Goal: Task Accomplishment & Management: Complete application form

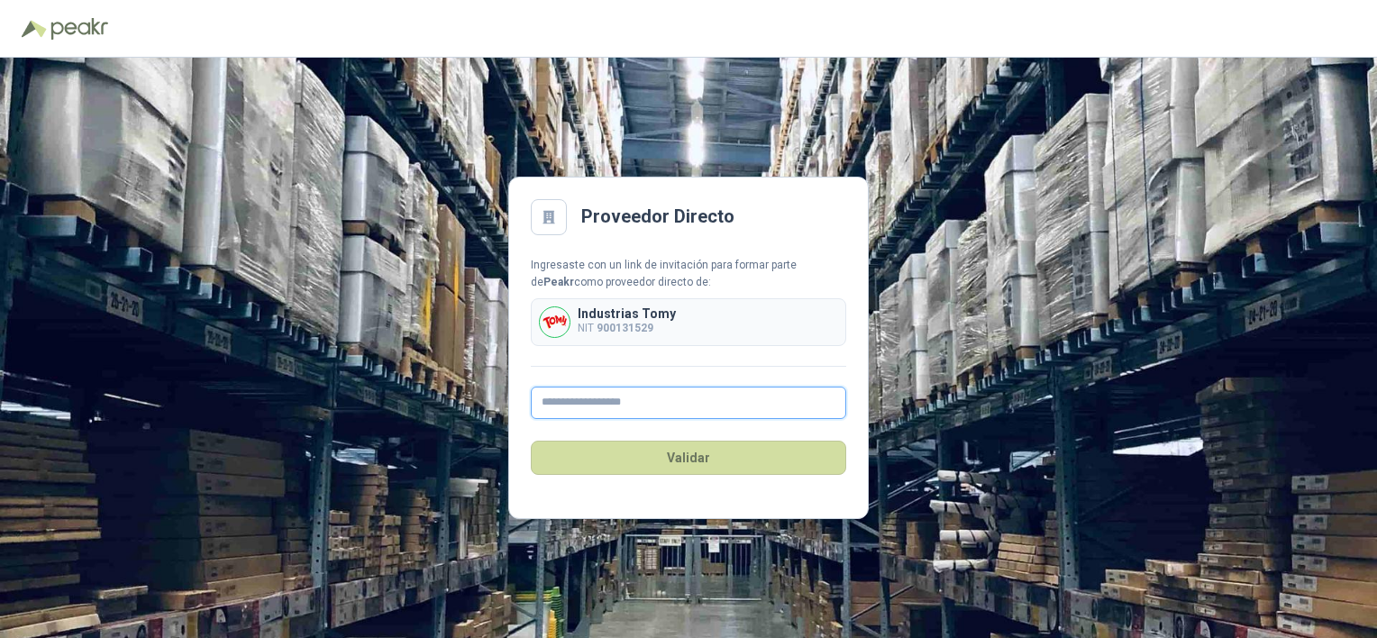
click at [603, 407] on input "text" at bounding box center [689, 403] width 316 height 32
type input "**********"
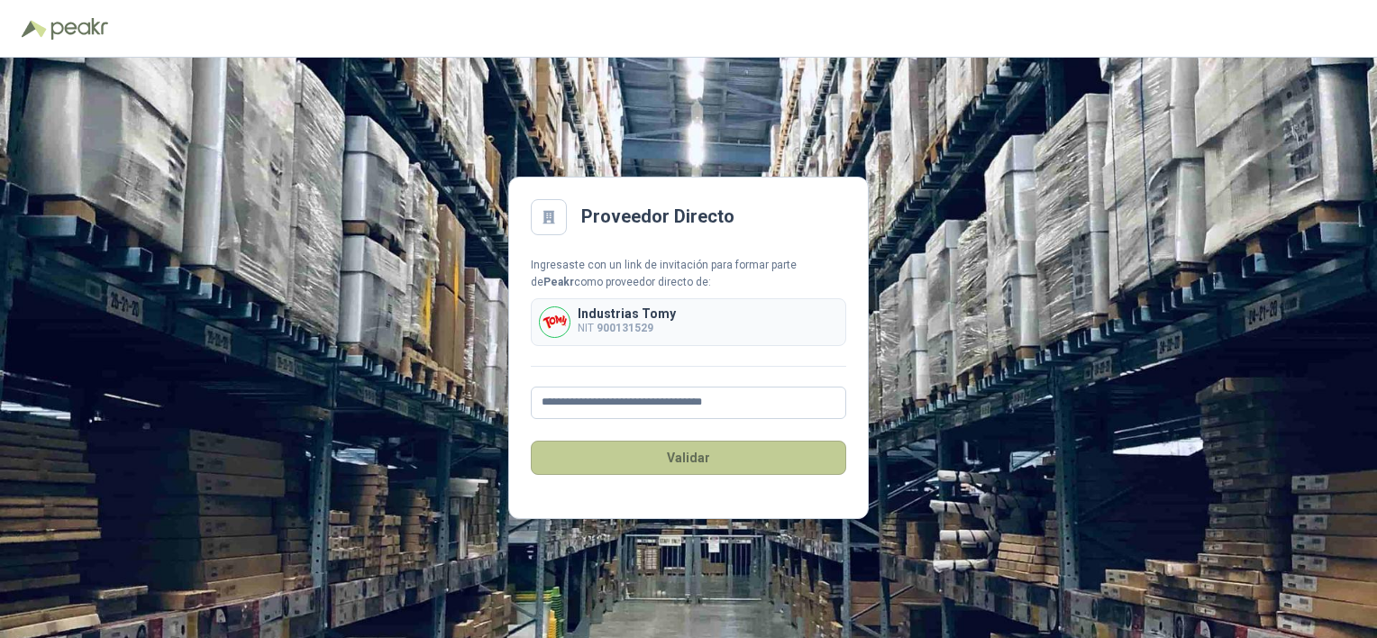
click at [653, 465] on button "Validar" at bounding box center [689, 458] width 316 height 34
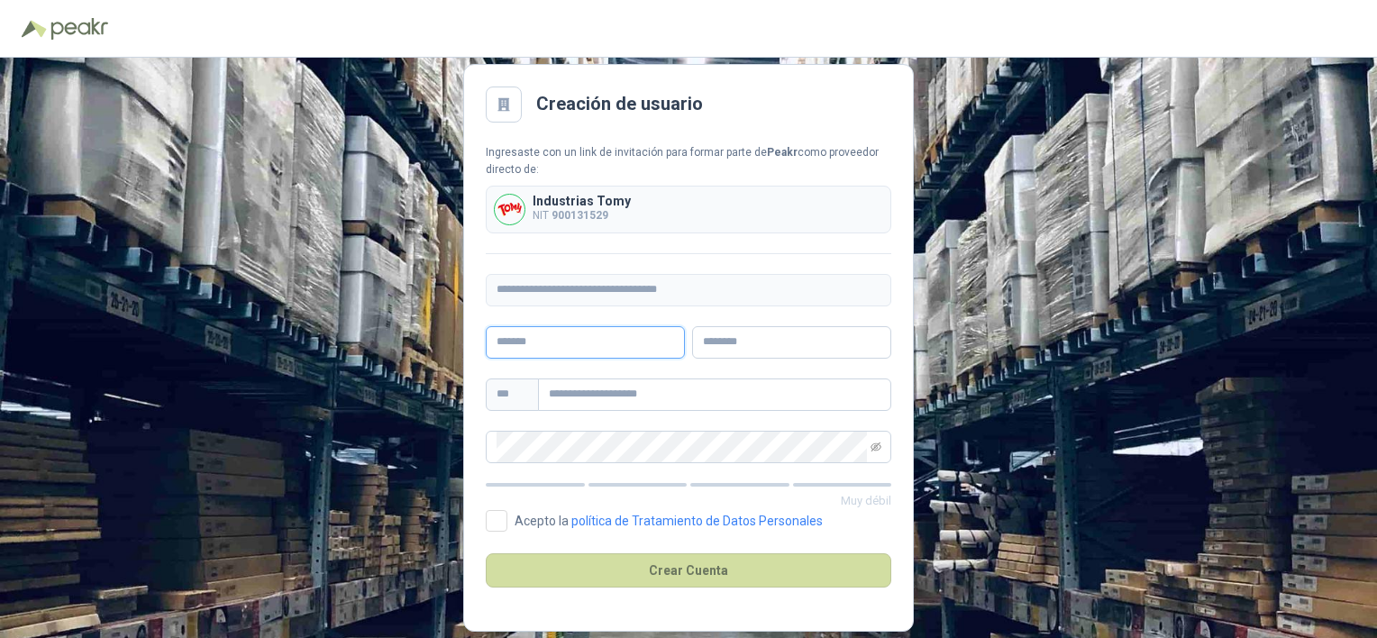
click at [570, 348] on input "text" at bounding box center [585, 342] width 199 height 32
type input "******"
click at [714, 348] on input "text" at bounding box center [791, 342] width 199 height 32
type input "********"
click at [595, 407] on input "text" at bounding box center [714, 395] width 353 height 32
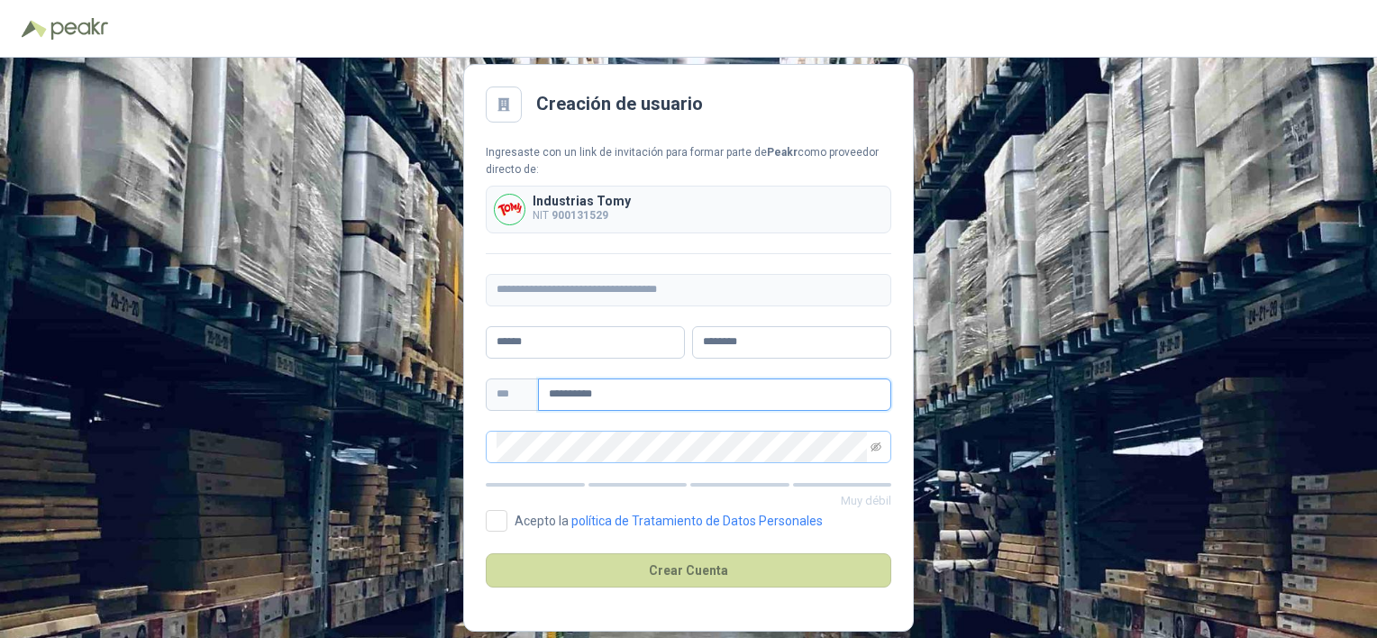
type input "**********"
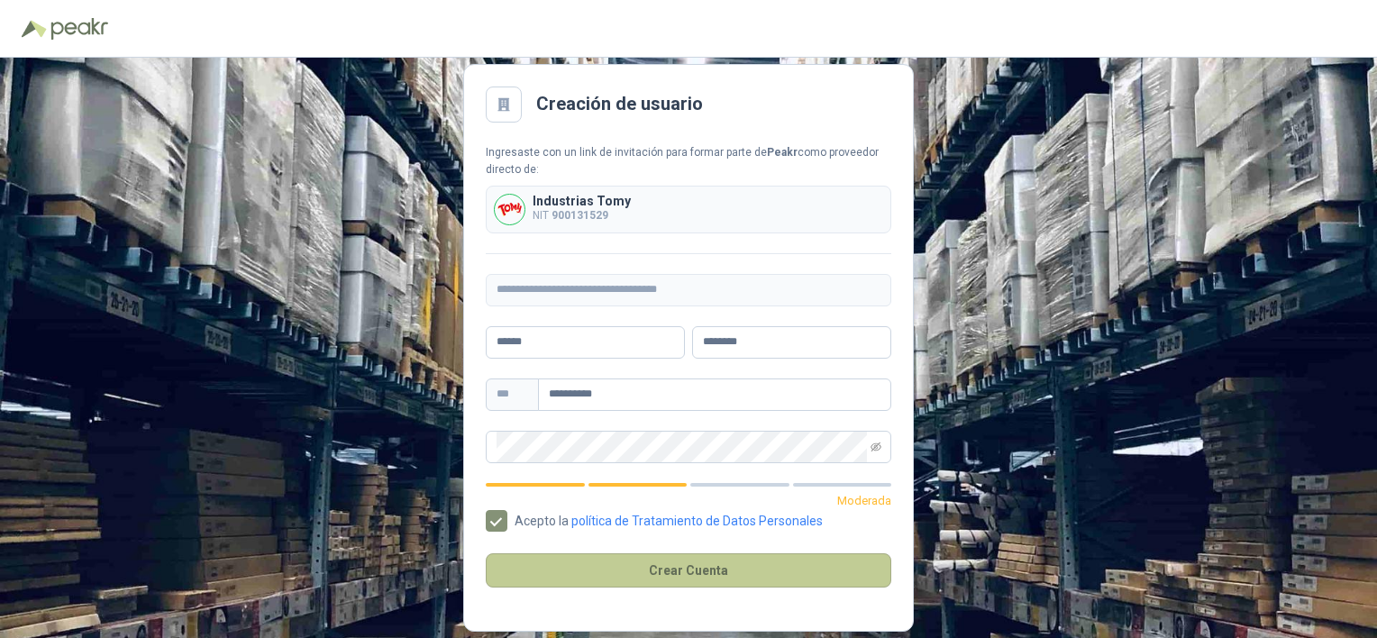
click at [673, 567] on button "Crear Cuenta" at bounding box center [689, 571] width 406 height 34
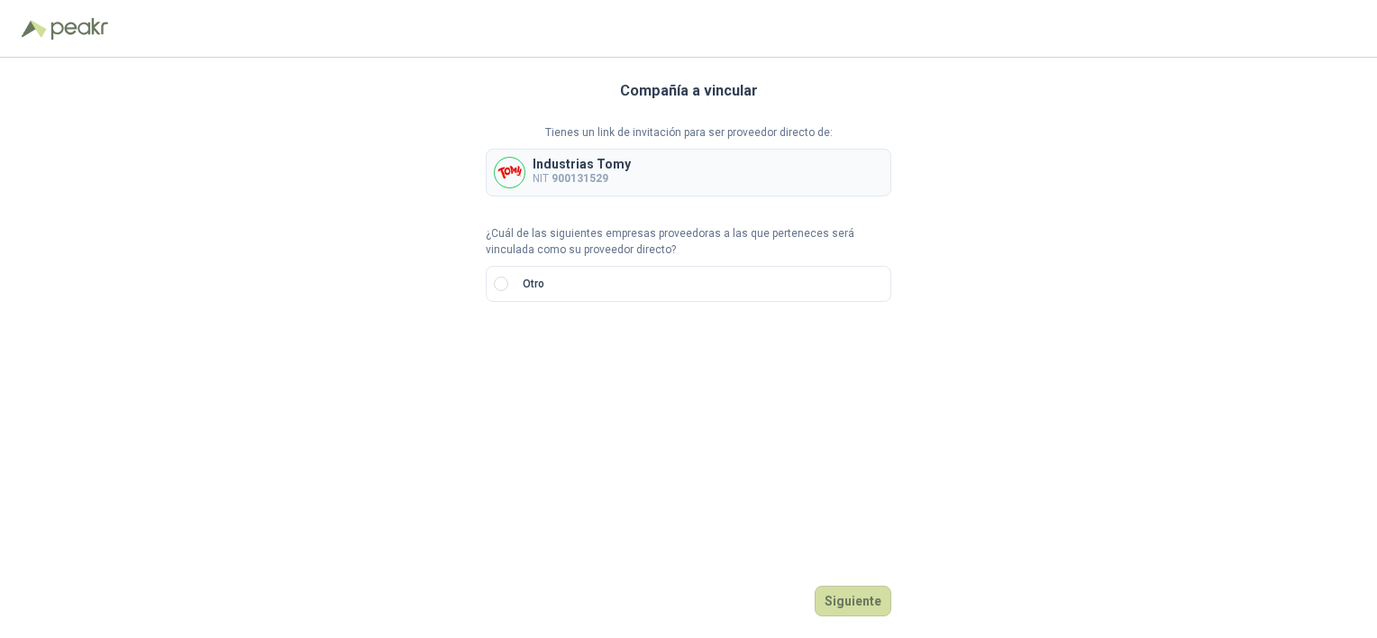
click at [556, 173] on b "900131529" at bounding box center [580, 178] width 57 height 13
click at [508, 167] on img at bounding box center [510, 173] width 30 height 30
click at [844, 599] on button "Siguiente" at bounding box center [853, 601] width 77 height 31
click at [532, 343] on input "search" at bounding box center [518, 344] width 42 height 27
click at [516, 441] on div "NIT" at bounding box center [517, 441] width 35 height 20
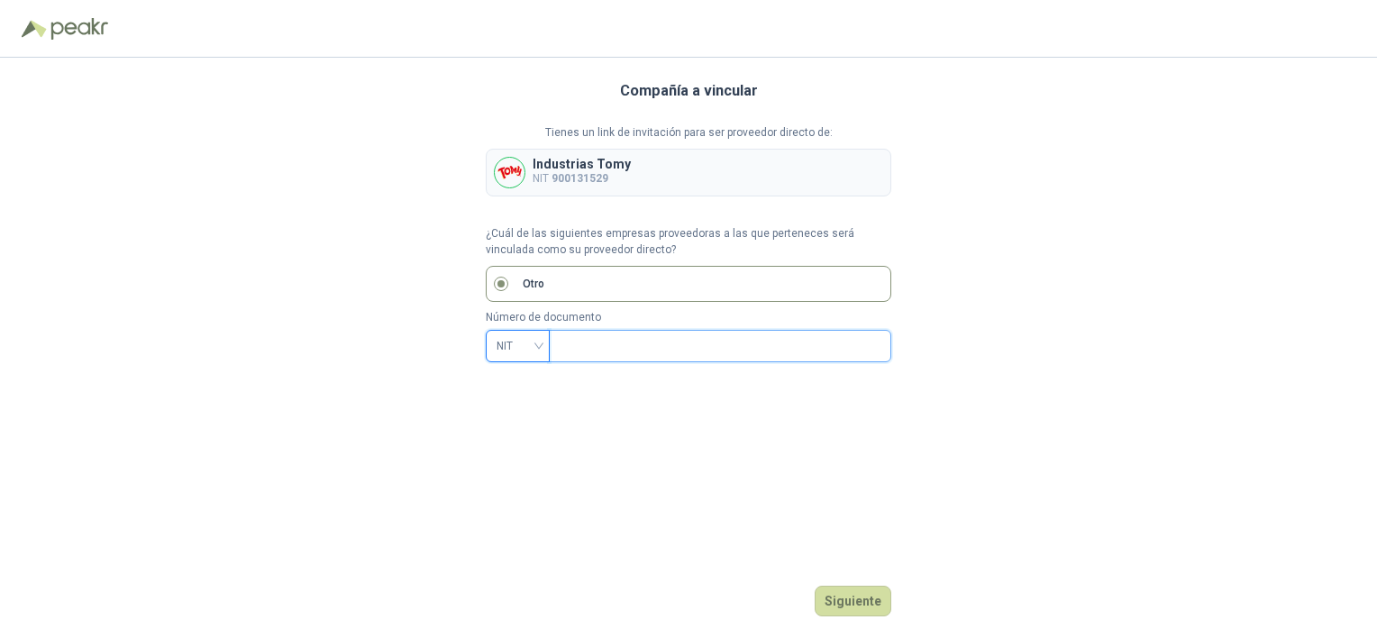
click at [583, 351] on input "text" at bounding box center [718, 346] width 317 height 31
type input "*********"
click at [853, 591] on button "Siguiente" at bounding box center [853, 601] width 77 height 31
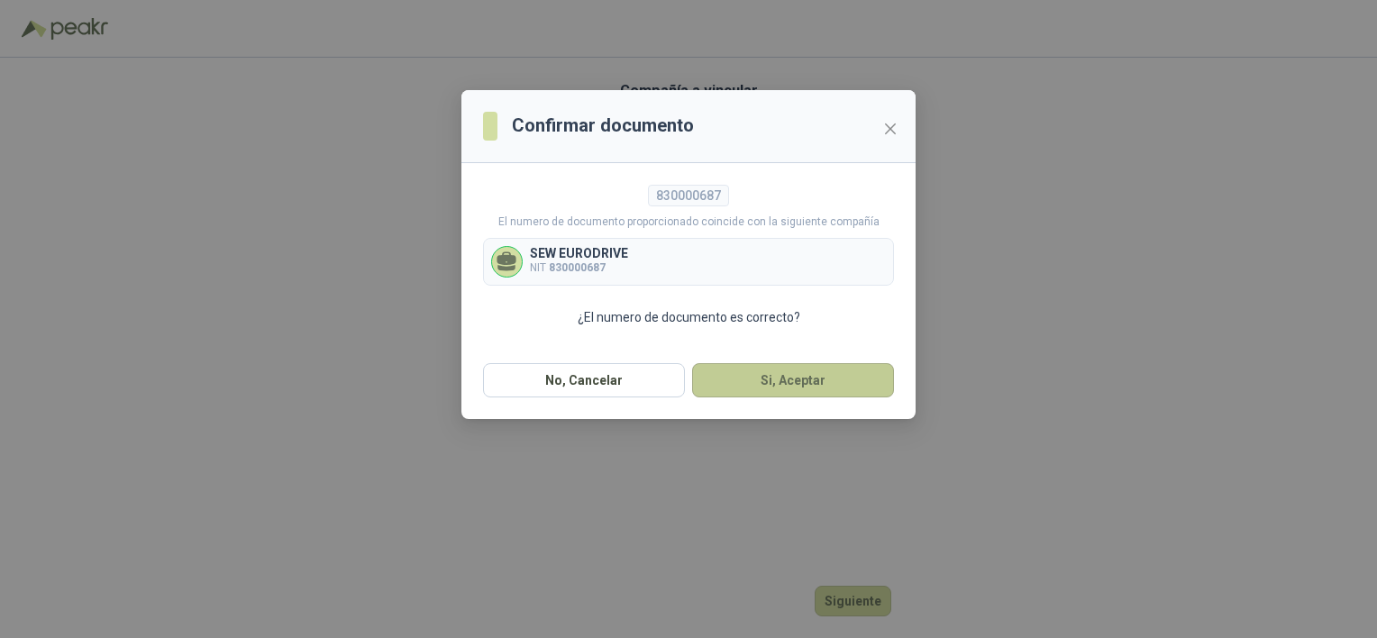
click at [763, 383] on button "Si, Aceptar" at bounding box center [793, 380] width 202 height 34
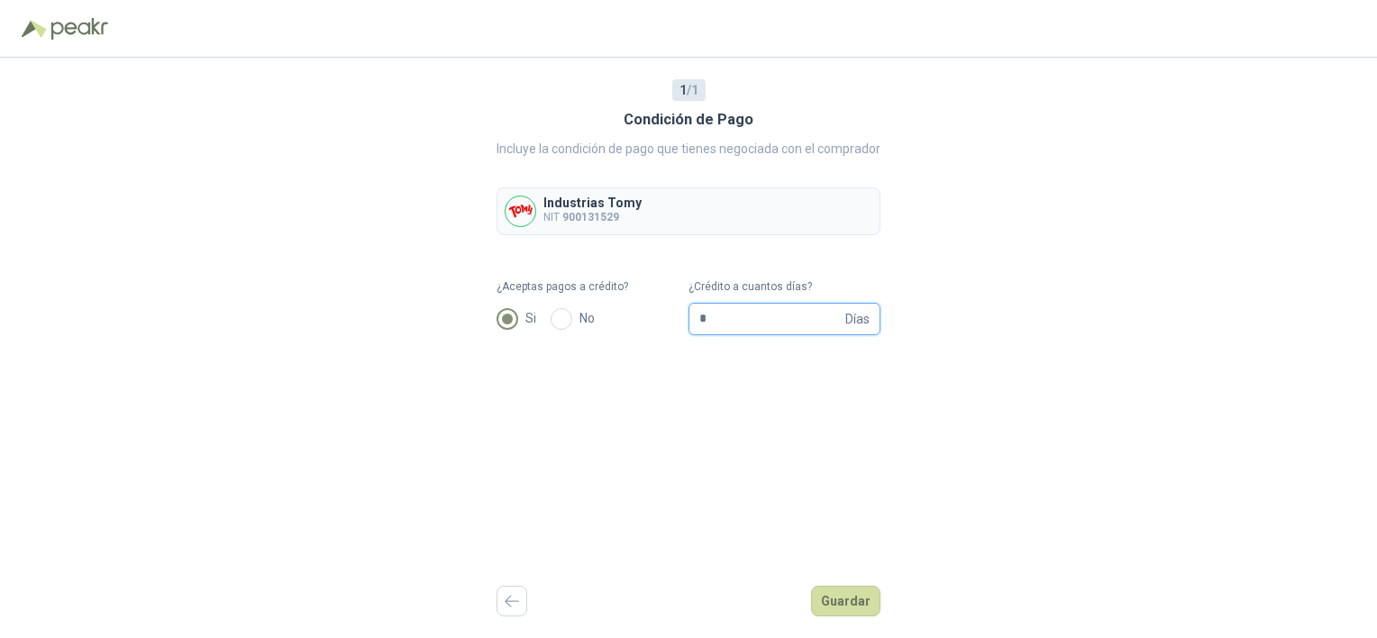
click at [743, 320] on input "*" at bounding box center [771, 319] width 142 height 31
type input "**"
click at [858, 591] on button "Guardar" at bounding box center [845, 601] width 69 height 31
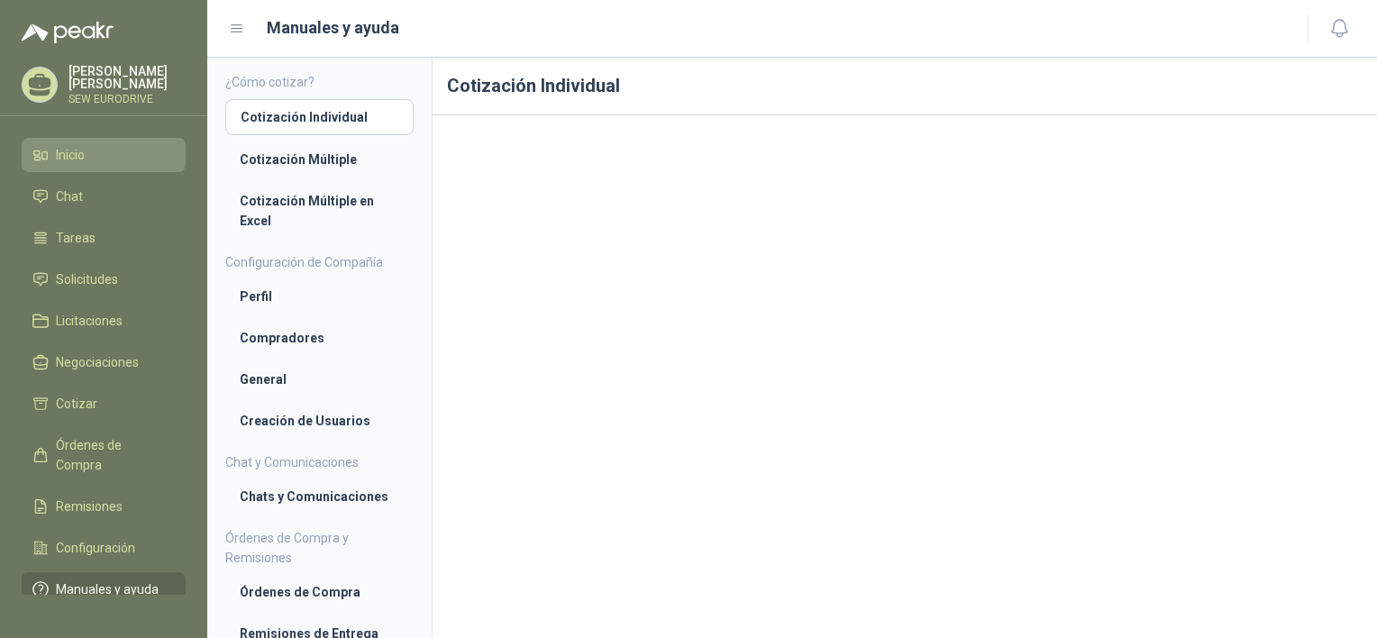
click at [72, 155] on span "Inicio" at bounding box center [70, 155] width 29 height 20
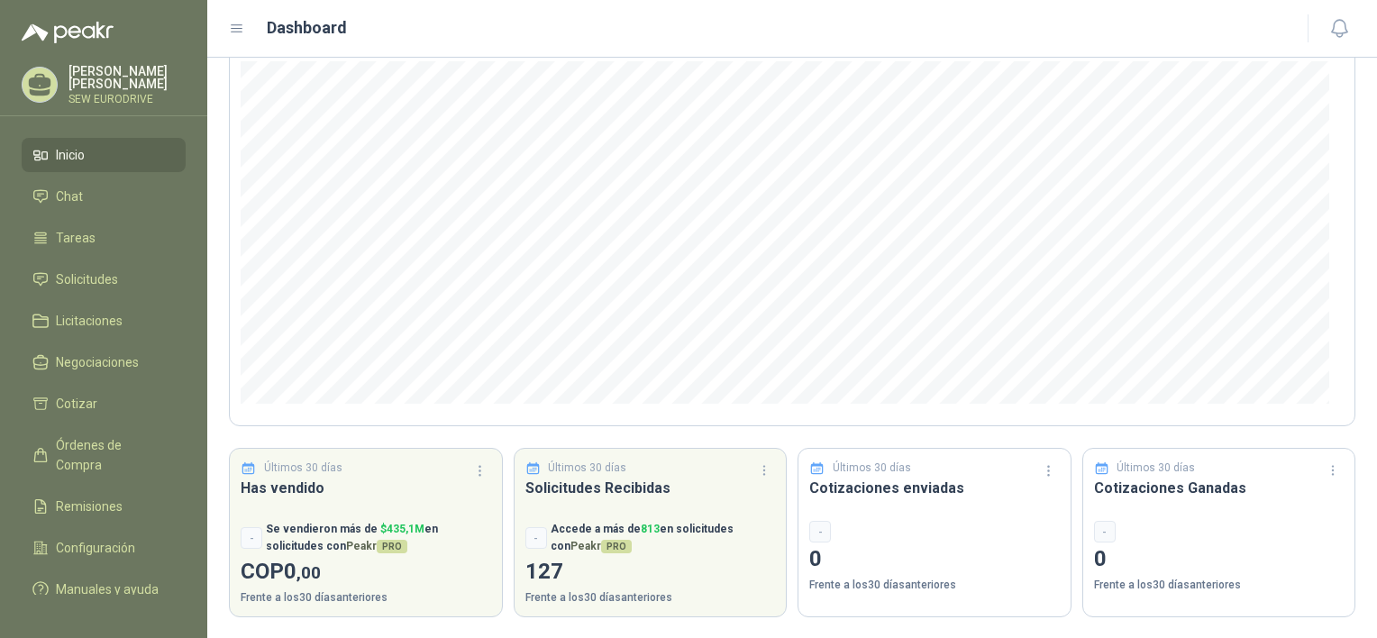
scroll to position [173, 0]
click at [95, 317] on span "Licitaciones" at bounding box center [89, 321] width 67 height 20
click at [70, 273] on span "Solicitudes" at bounding box center [87, 280] width 62 height 20
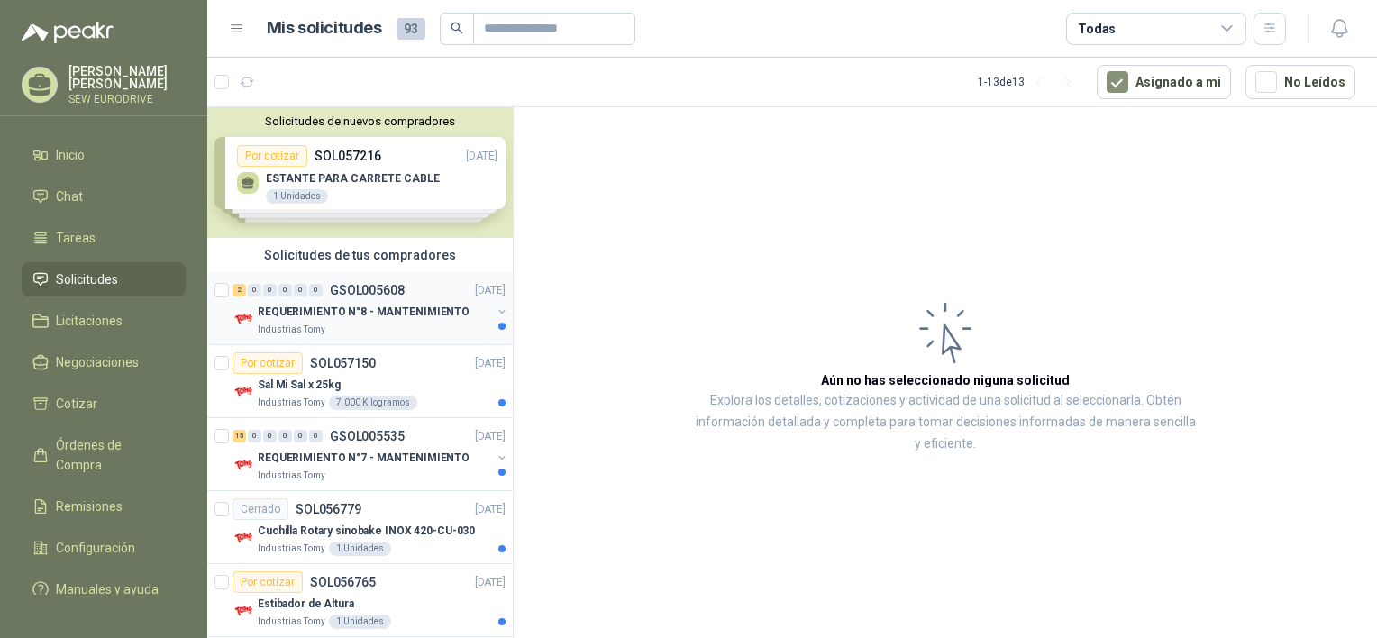
click at [395, 311] on p "REQUERIMIENTO N°8 - MANTENIMIENTO" at bounding box center [364, 312] width 212 height 17
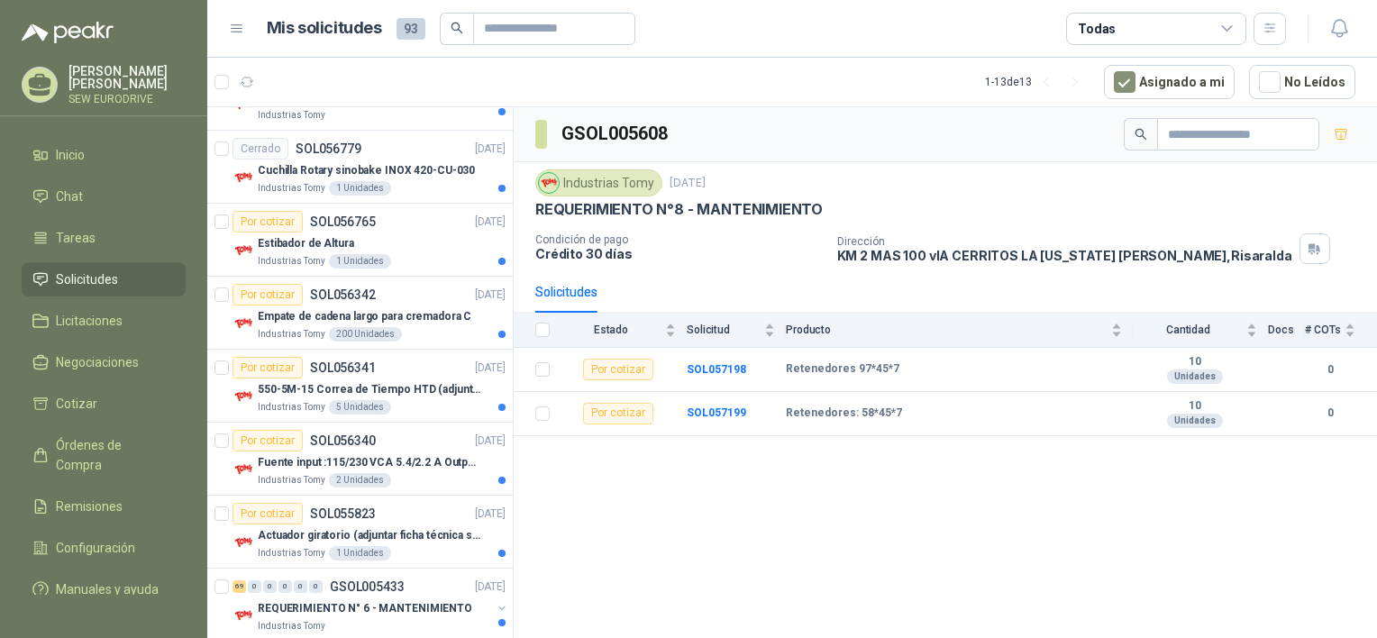
scroll to position [451, 0]
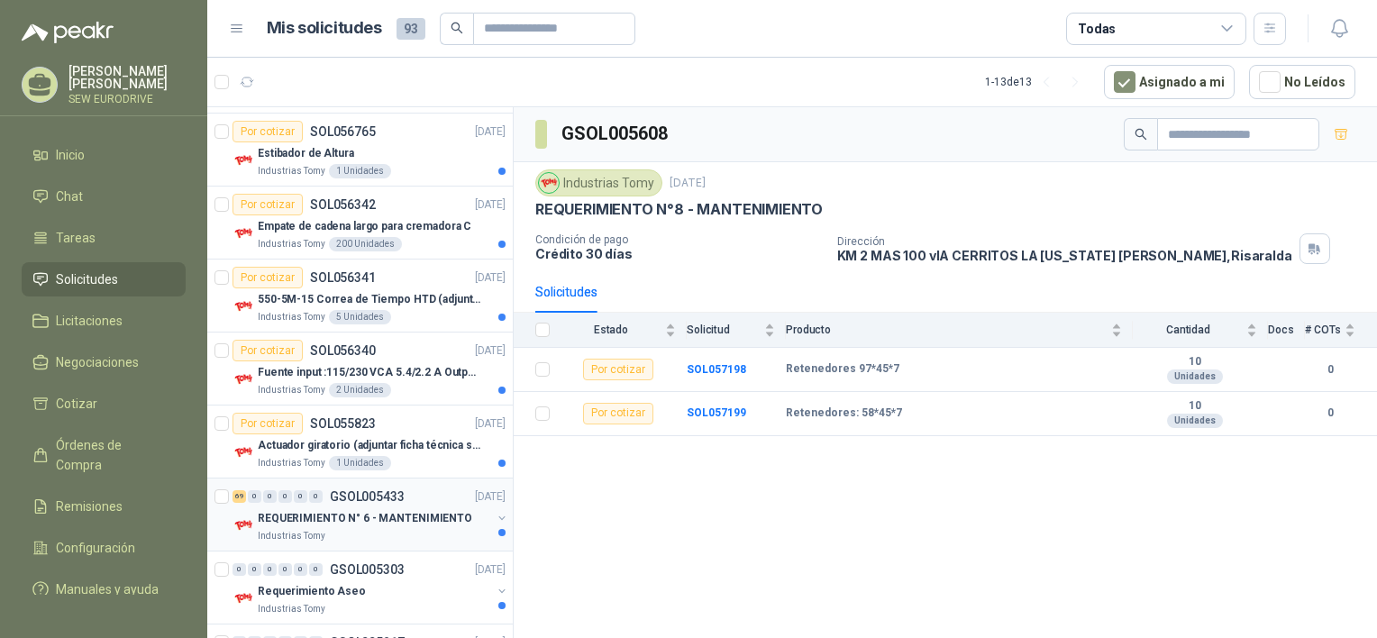
click at [366, 504] on div "69 0 0 0 0 0 GSOL005433 [DATE]" at bounding box center [371, 497] width 277 height 22
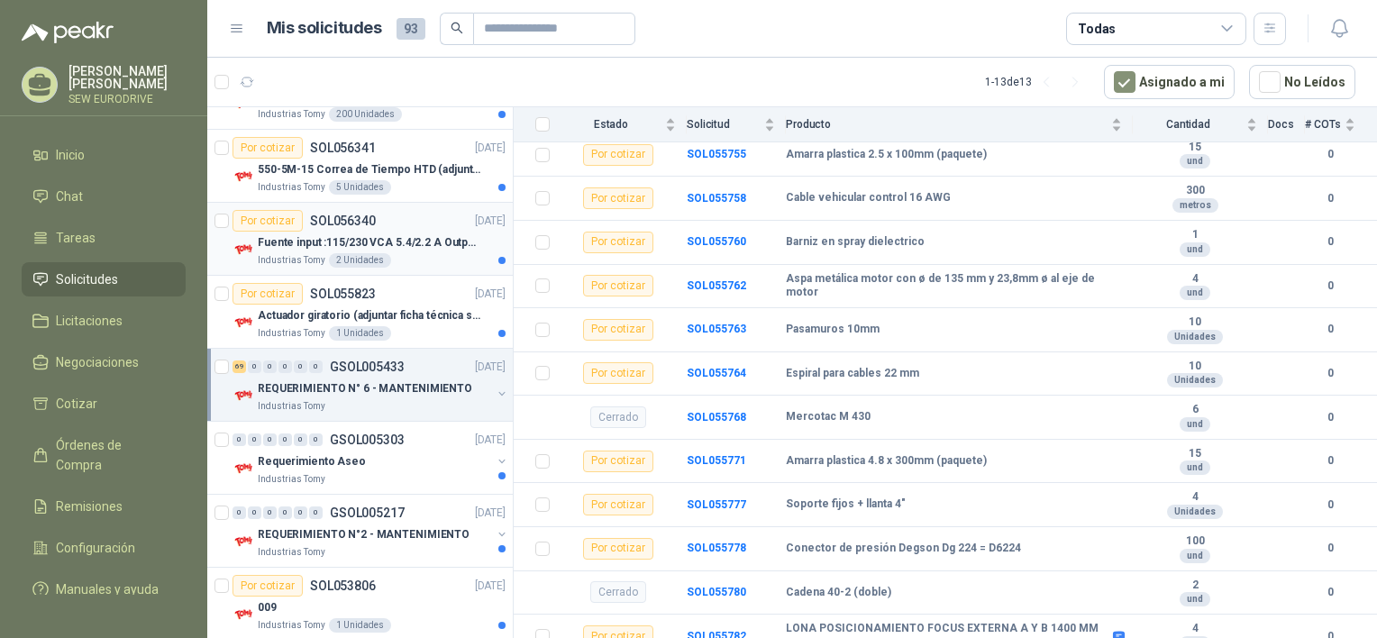
scroll to position [599, 0]
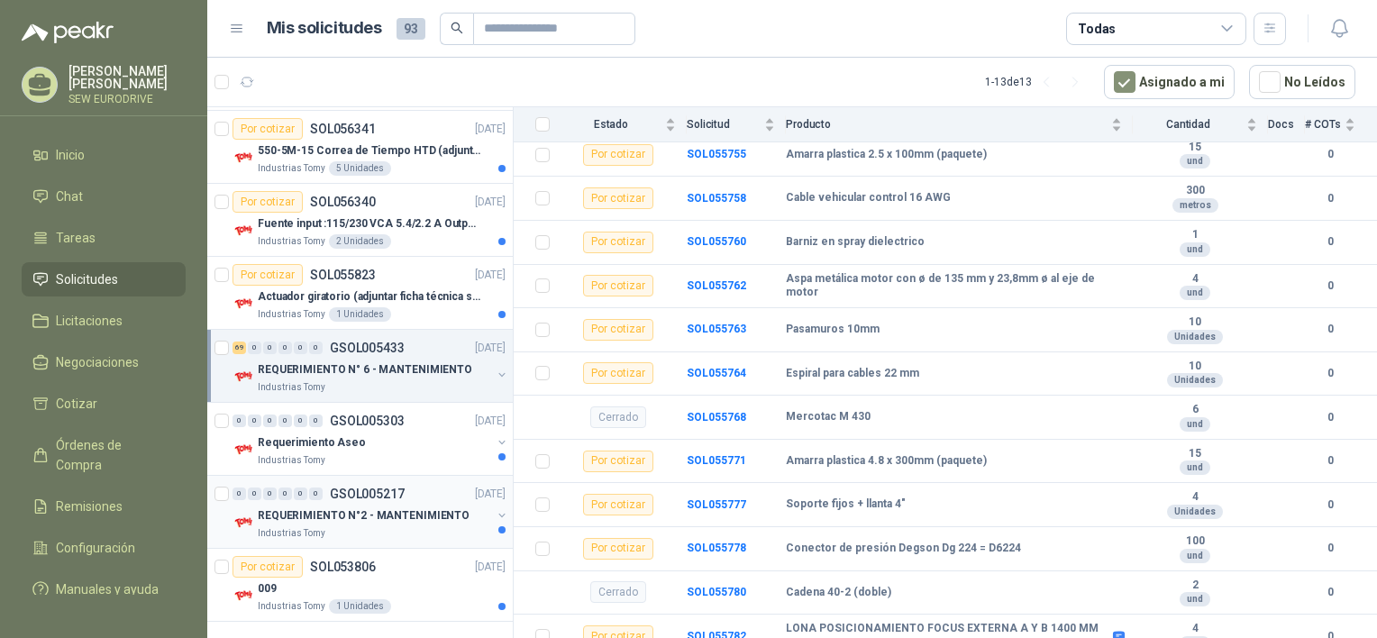
click at [350, 519] on p "REQUERIMIENTO N°2 - MANTENIMIENTO" at bounding box center [364, 516] width 212 height 17
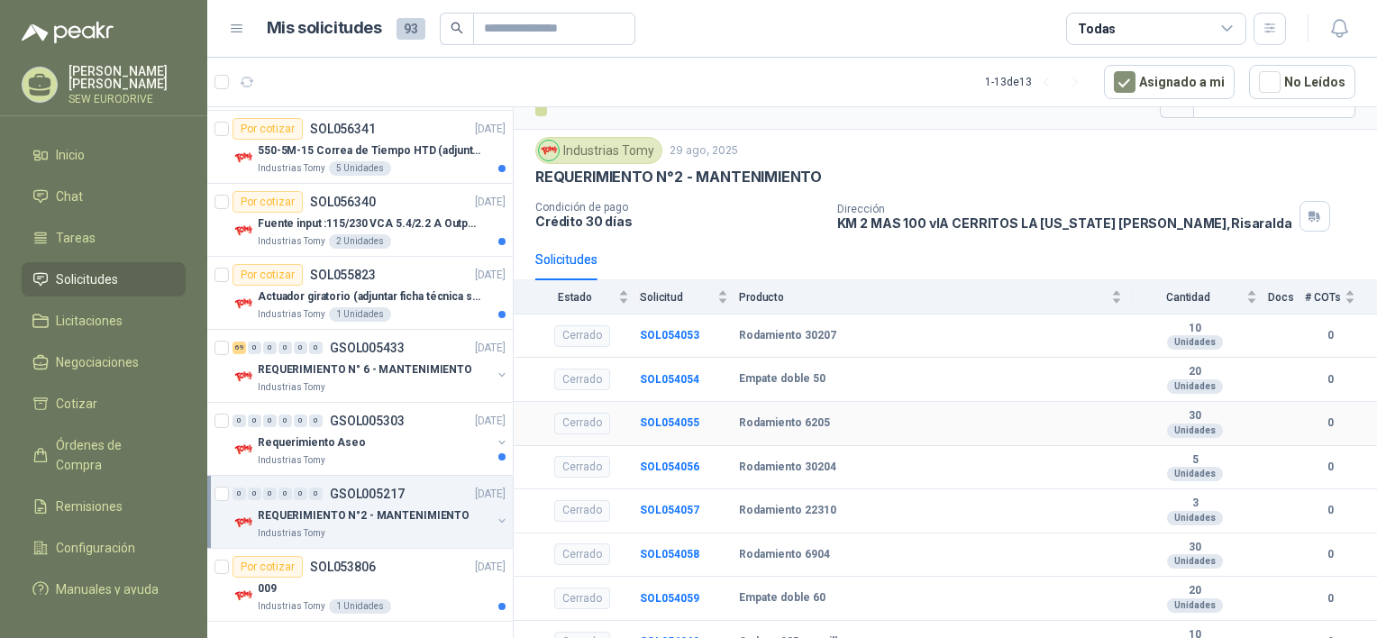
scroll to position [50, 0]
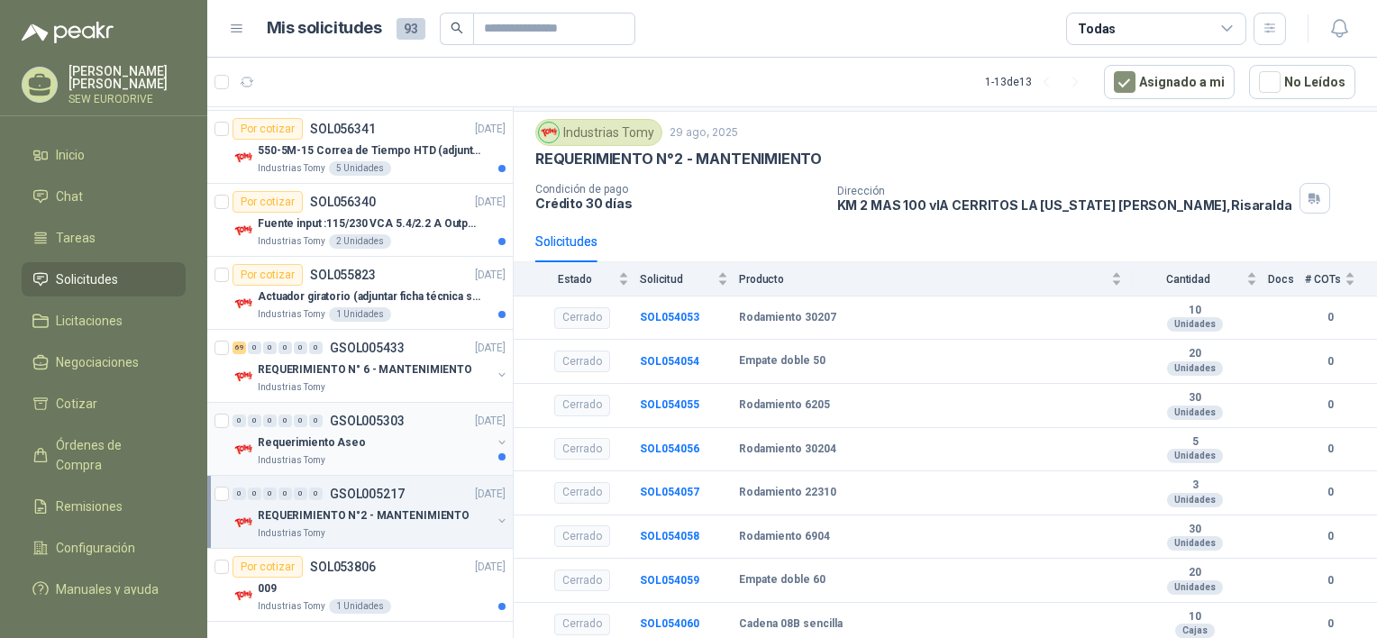
click at [327, 444] on p "Requerimiento Aseo" at bounding box center [312, 443] width 108 height 17
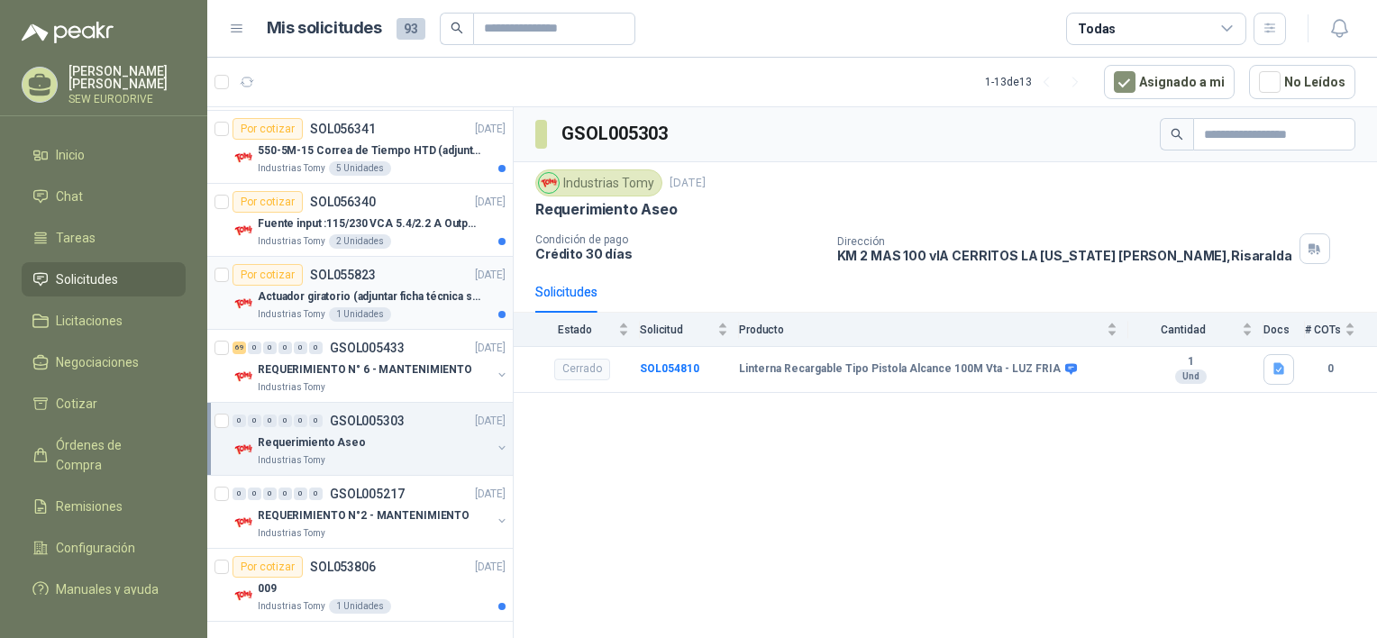
click at [411, 291] on p "Actuador giratorio (adjuntar ficha técnica si es diferente a festo)" at bounding box center [370, 296] width 224 height 17
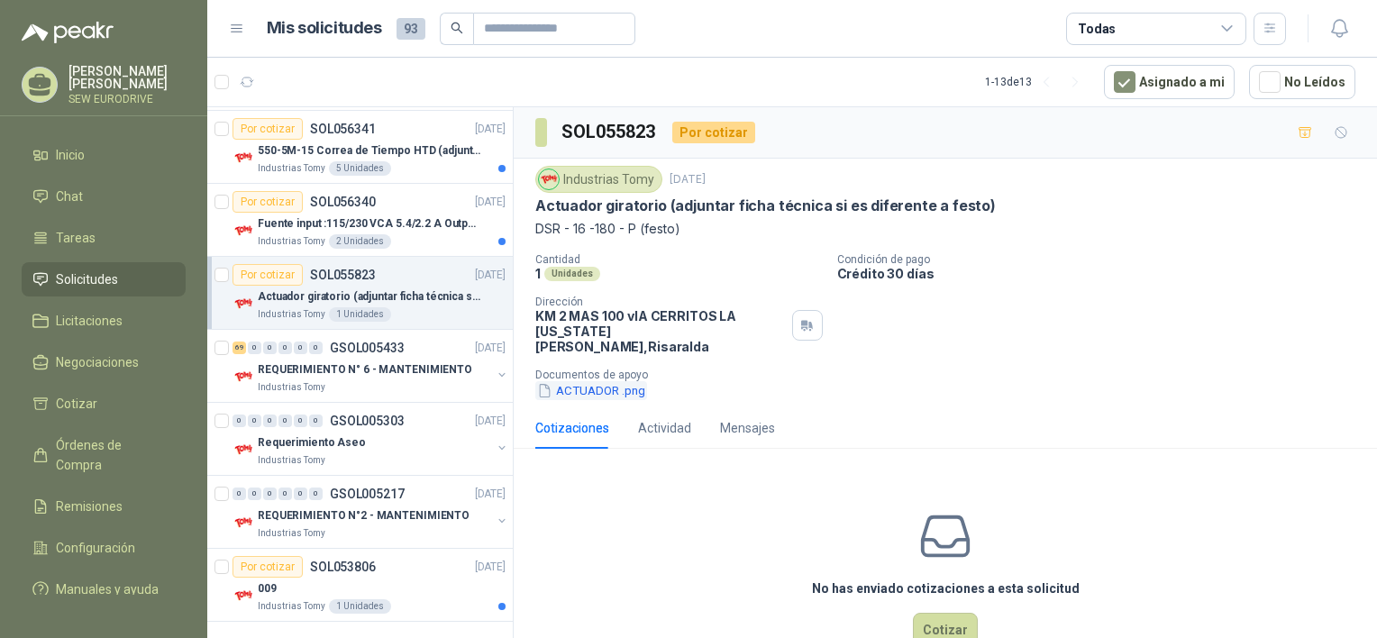
click at [581, 381] on button "ACTUADOR .png" at bounding box center [591, 390] width 112 height 19
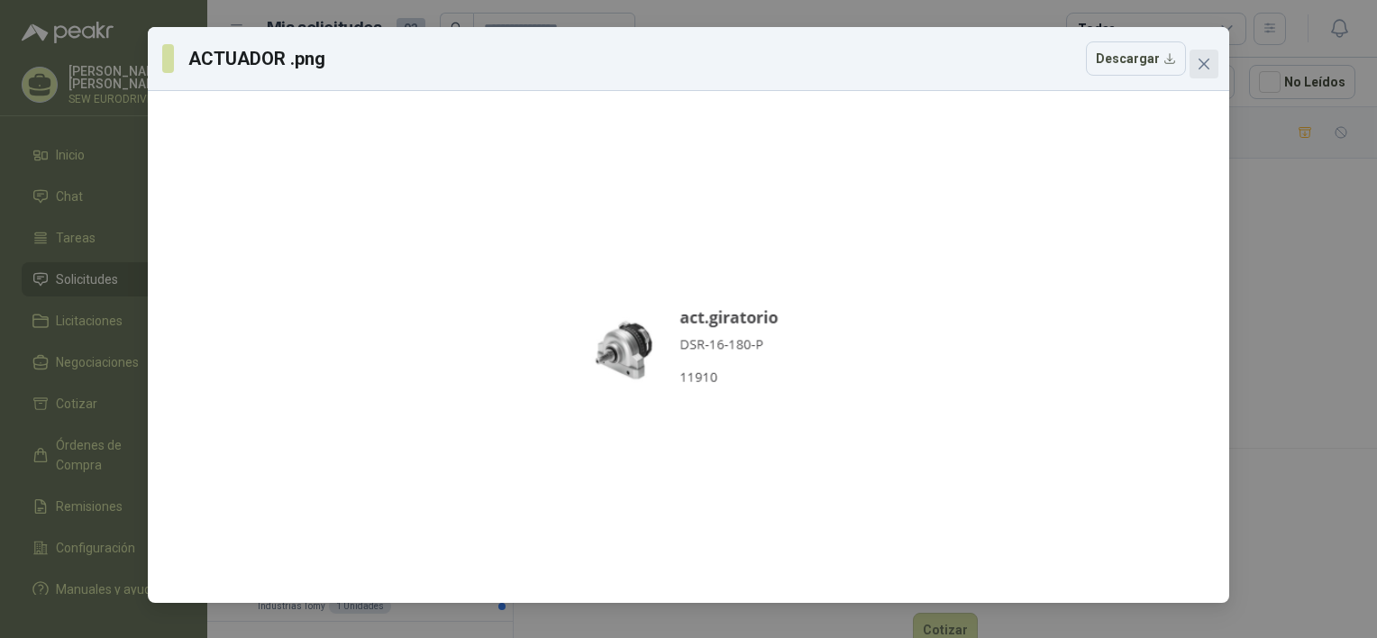
click at [1208, 67] on icon "close" at bounding box center [1204, 64] width 14 height 14
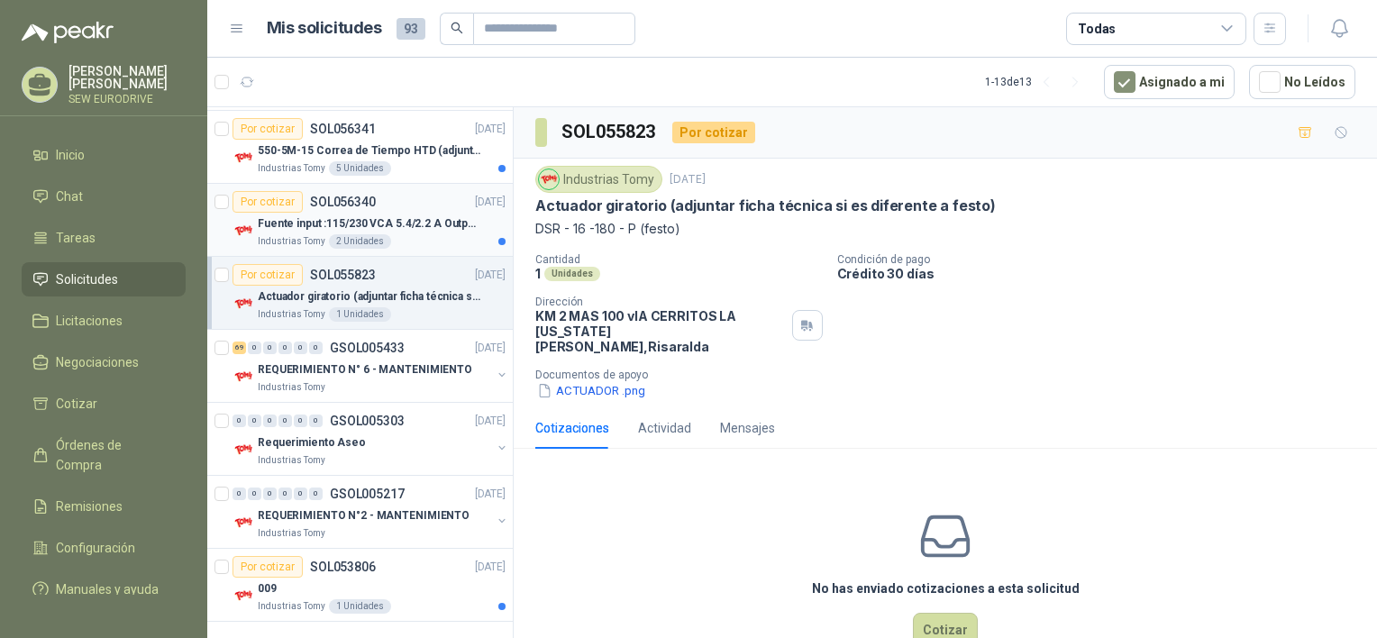
click at [373, 215] on p "Fuente input :115/230 VCA 5.4/2.2 A Output: 24 VDC 10 A 47-63 Hz" at bounding box center [370, 223] width 224 height 17
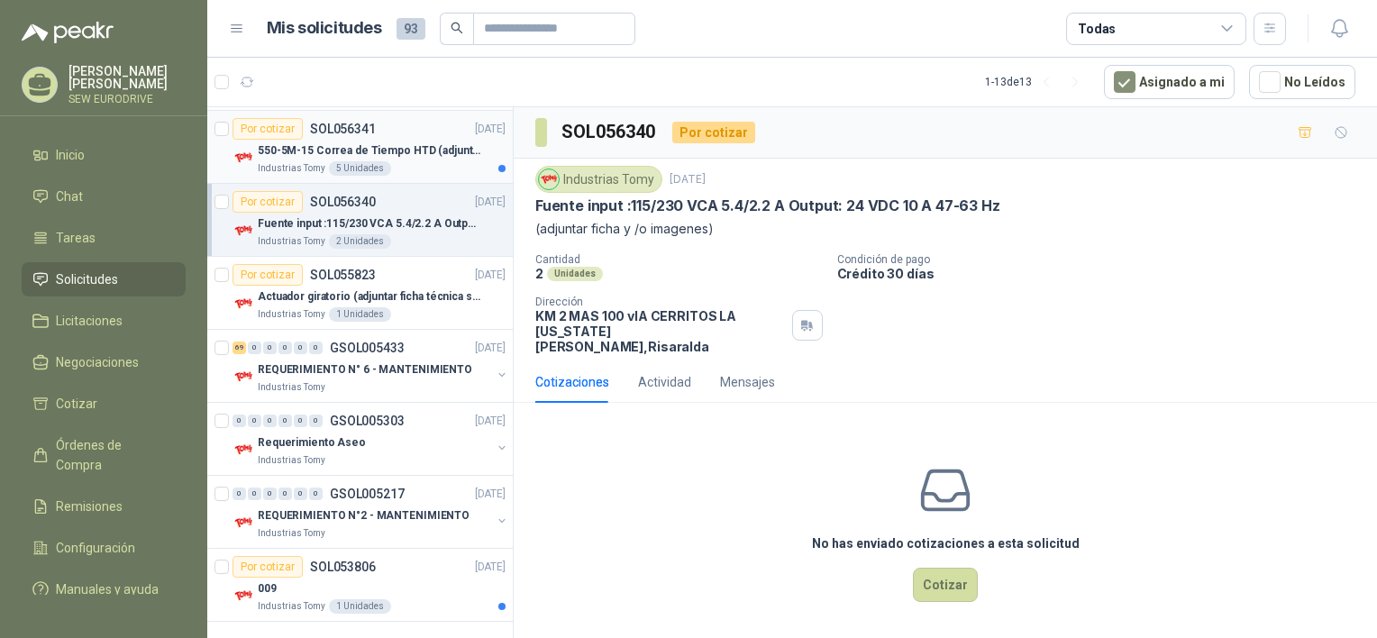
click at [382, 140] on div "550-5M-15 Correa de Tiempo HTD (adjuntar ficha y /o imagenes)" at bounding box center [382, 151] width 248 height 22
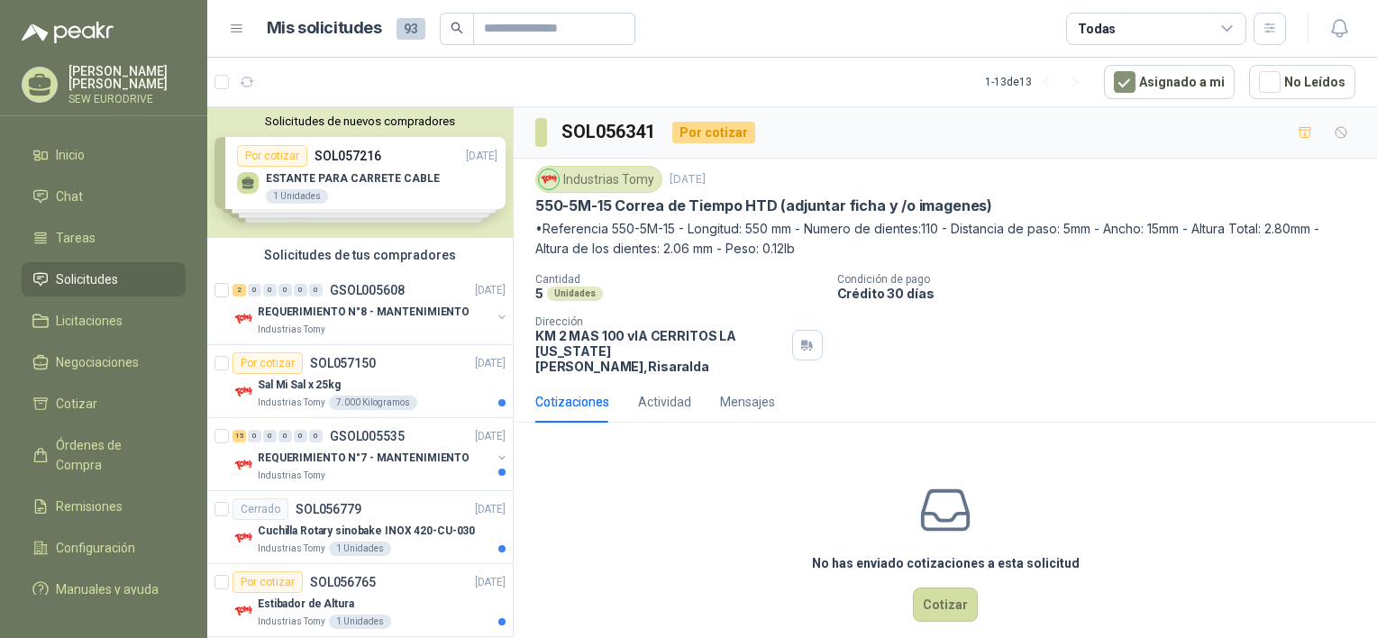
click at [367, 173] on div "Solicitudes de nuevos compradores Por cotizar SOL057216 [DATE] ESTANTE PARA CAR…" at bounding box center [360, 172] width 306 height 131
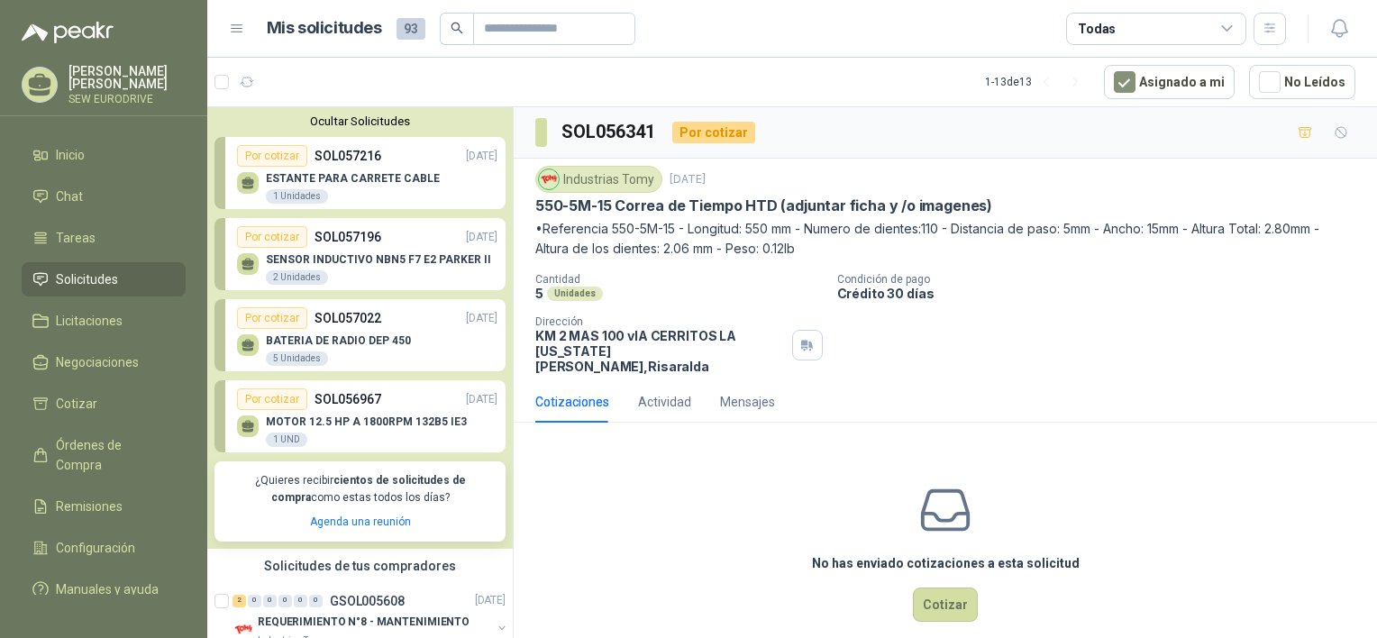
click at [381, 421] on p "MOTOR 12.5 HP A 1800RPM 132B5 IE3" at bounding box center [366, 422] width 201 height 13
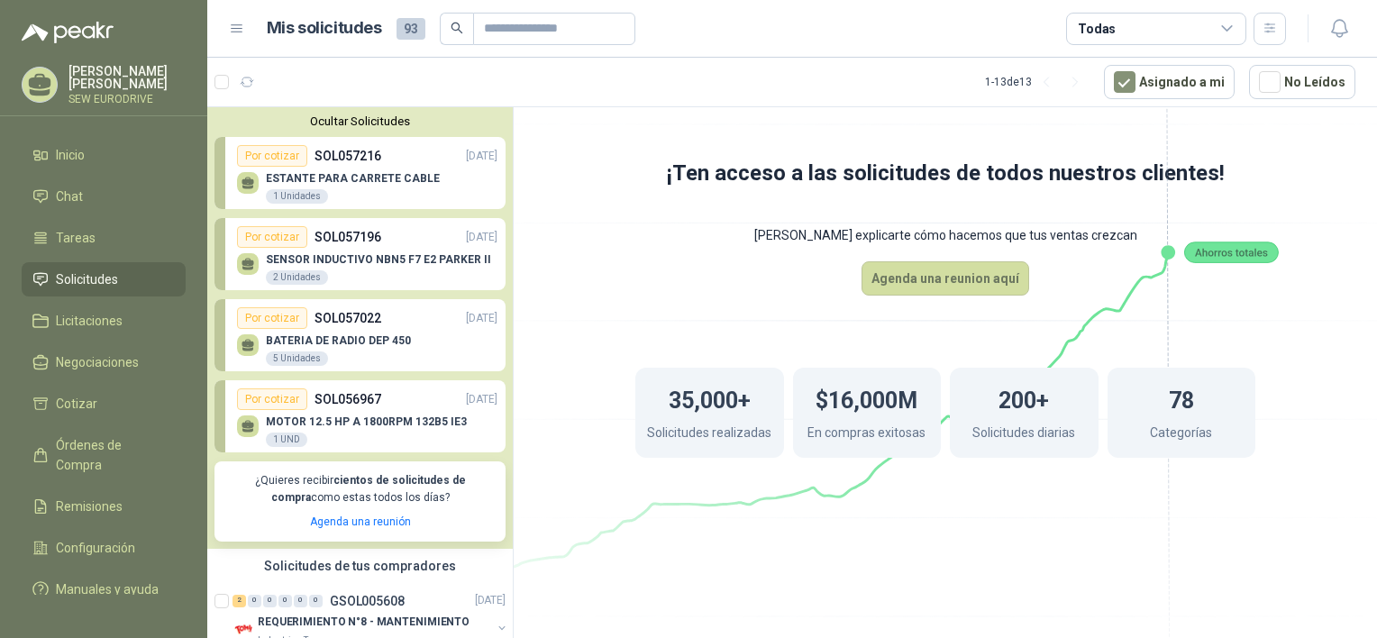
click at [271, 394] on div "Por cotizar" at bounding box center [272, 400] width 70 height 22
click at [364, 428] on p "MOTOR 12.5 HP A 1800RPM 132B5 IE3" at bounding box center [366, 422] width 201 height 13
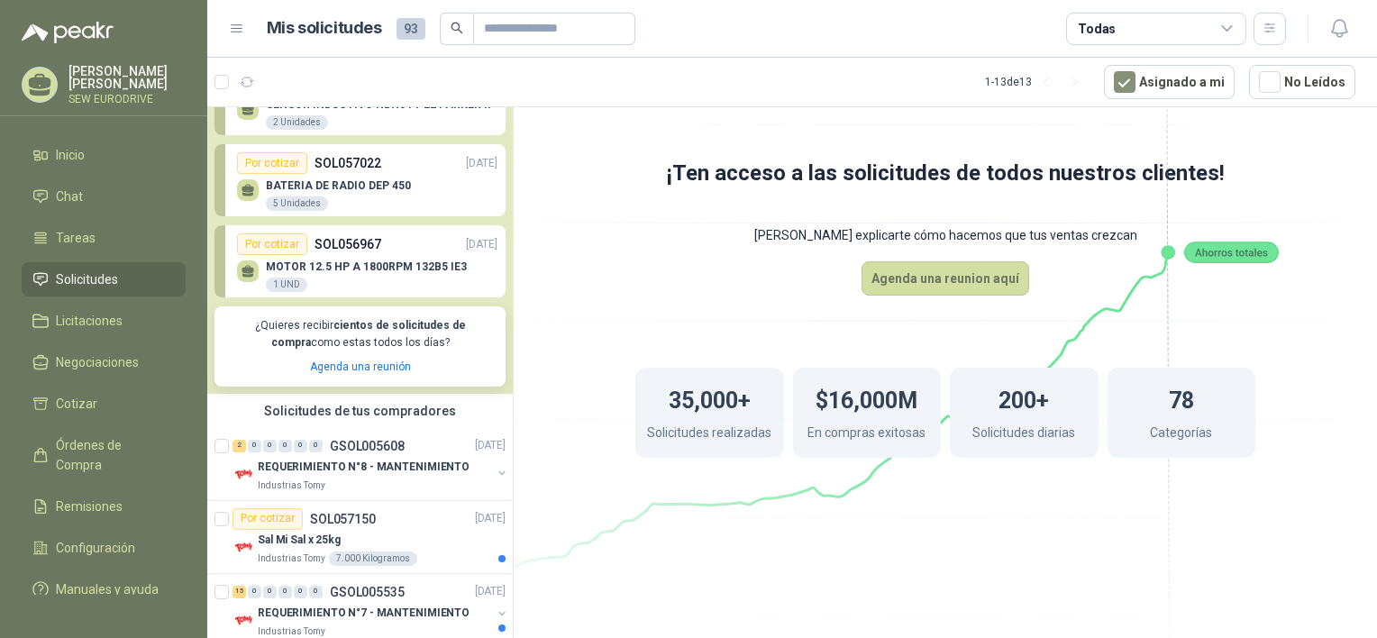
scroll to position [180, 0]
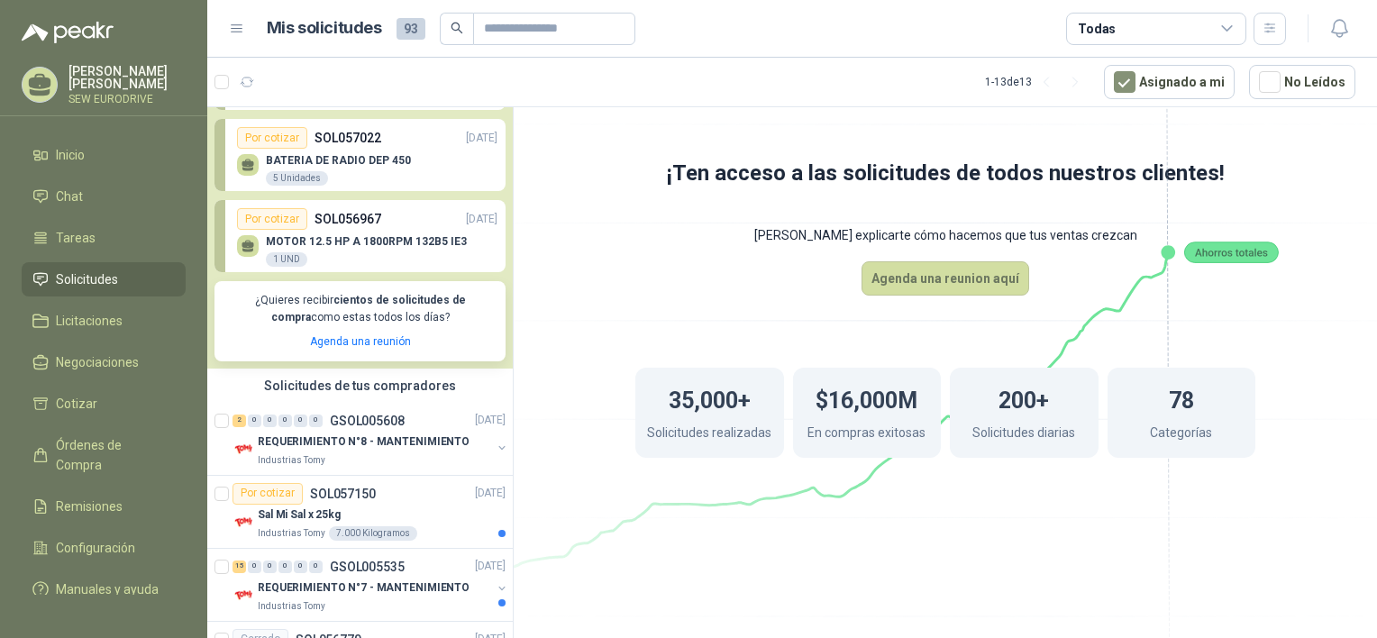
click at [359, 221] on p "SOL056967" at bounding box center [348, 219] width 67 height 20
click at [249, 223] on div "Por cotizar" at bounding box center [272, 219] width 70 height 22
click at [238, 241] on div at bounding box center [248, 246] width 22 height 22
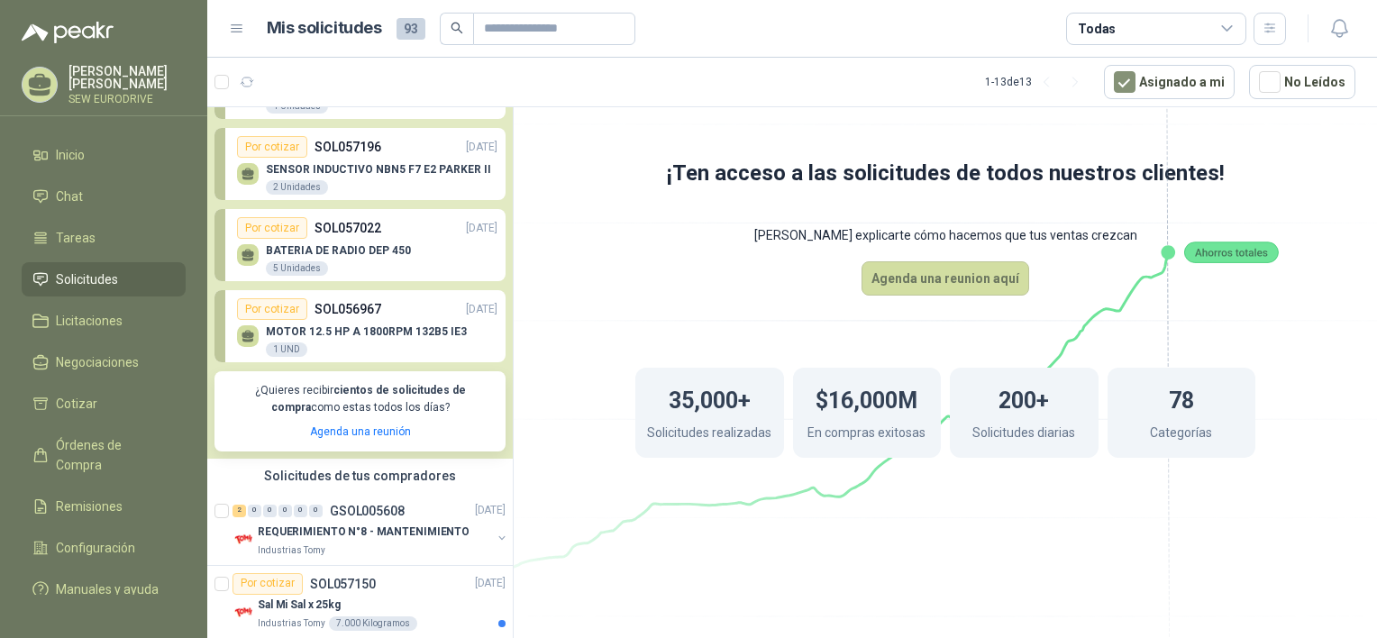
scroll to position [270, 0]
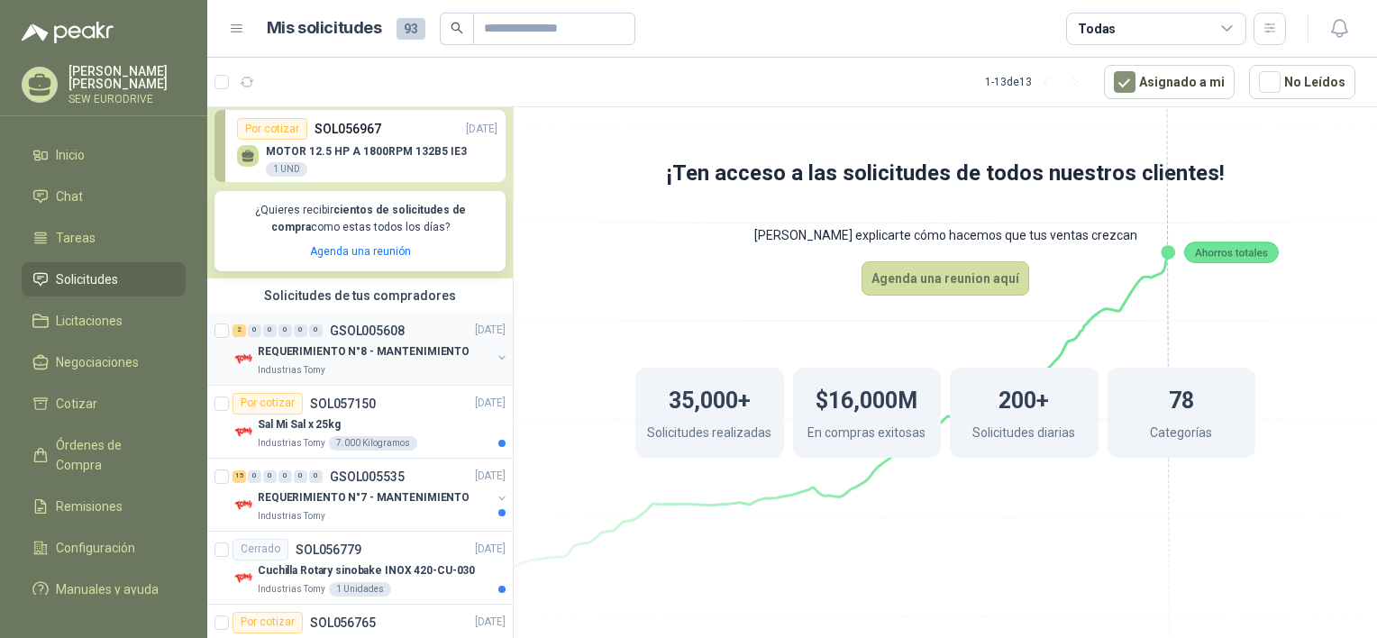
click at [377, 350] on p "REQUERIMIENTO N°8 - MANTENIMIENTO" at bounding box center [364, 351] width 212 height 17
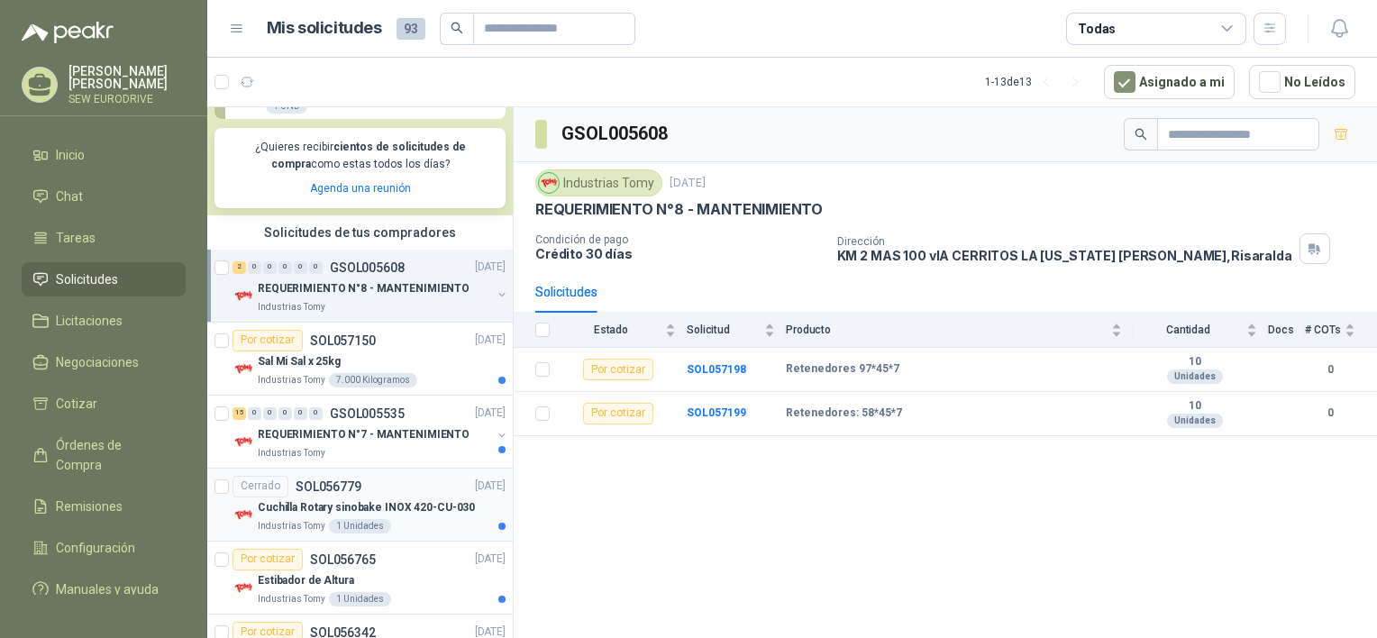
scroll to position [361, 0]
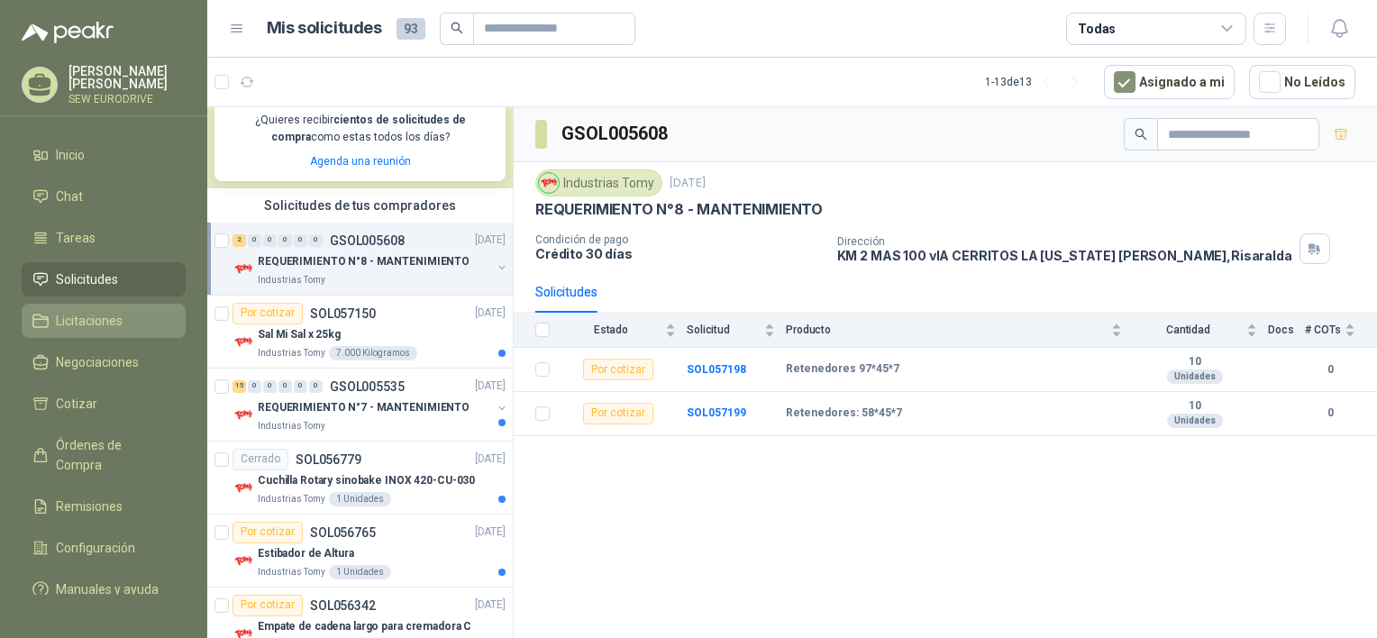
click at [71, 319] on span "Licitaciones" at bounding box center [89, 321] width 67 height 20
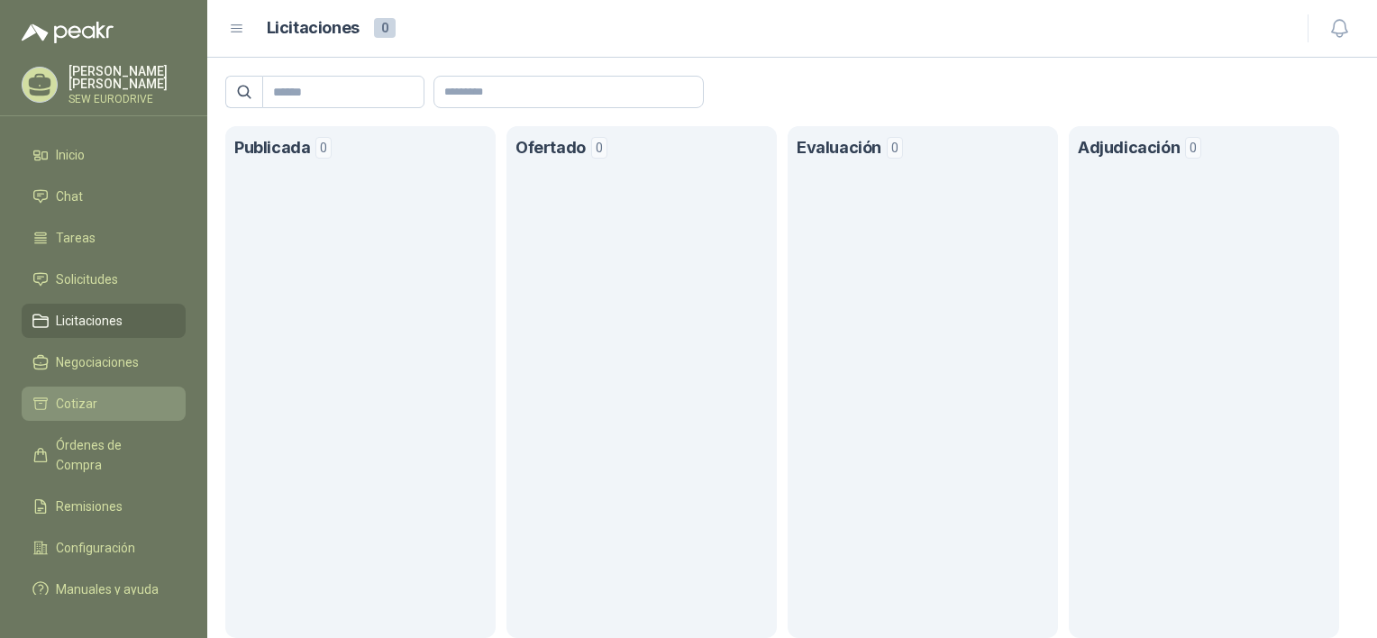
click at [74, 397] on span "Cotizar" at bounding box center [76, 404] width 41 height 20
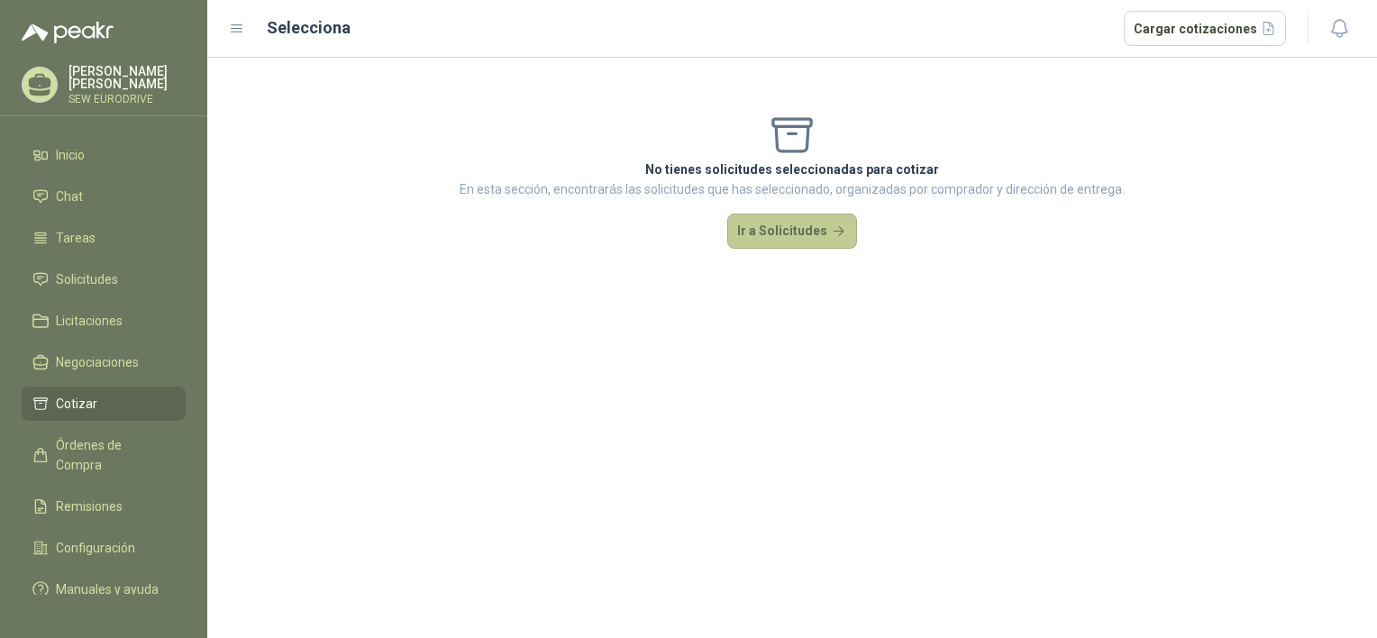
click at [777, 231] on button "Ir a Solicitudes" at bounding box center [793, 232] width 130 height 36
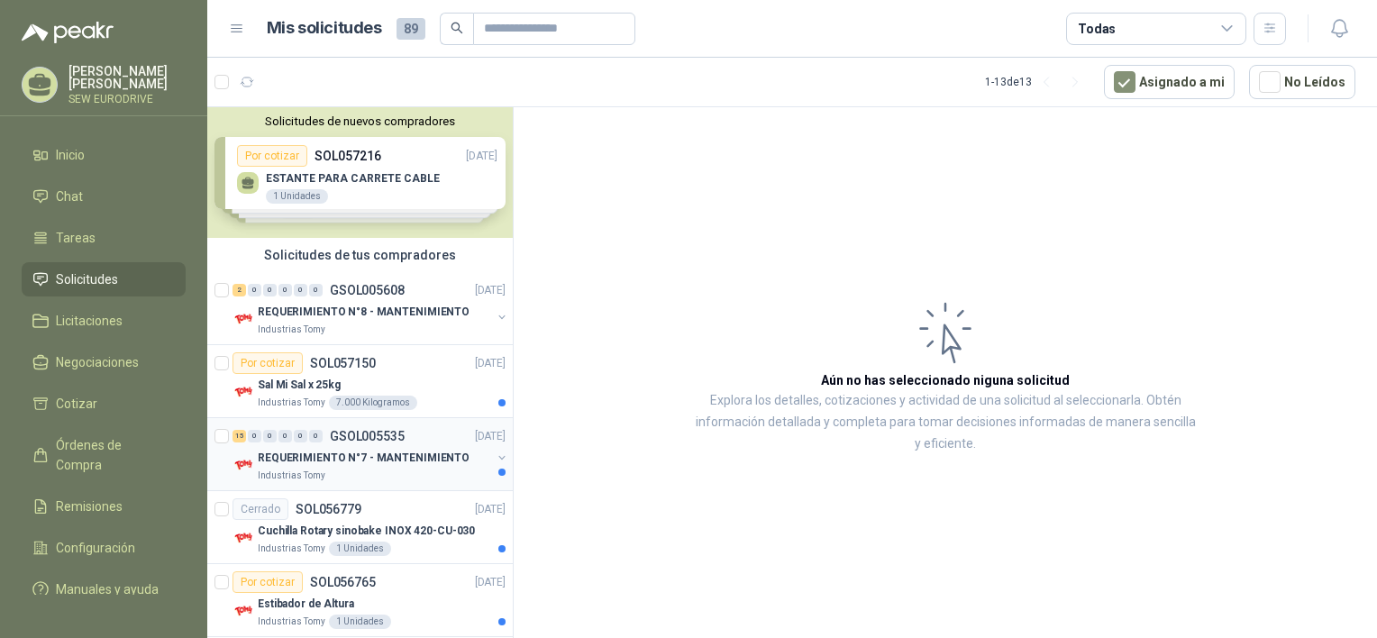
click at [379, 469] on div "Industrias Tomy" at bounding box center [374, 476] width 233 height 14
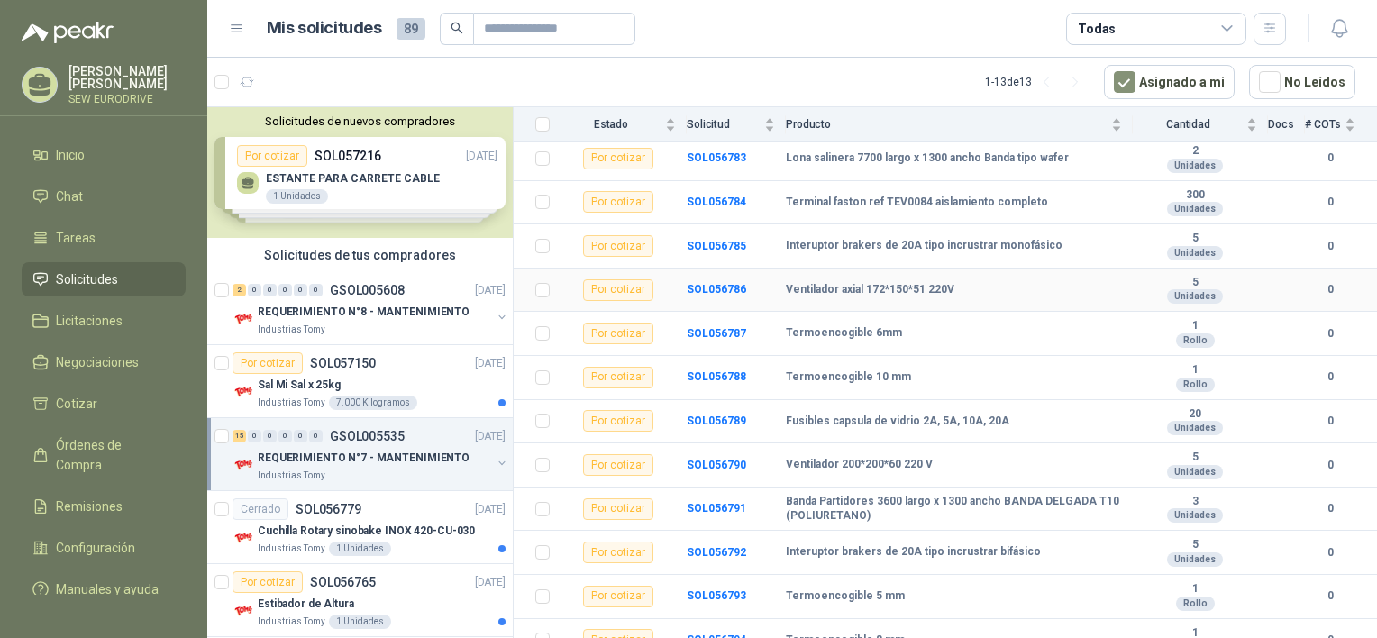
scroll to position [359, 0]
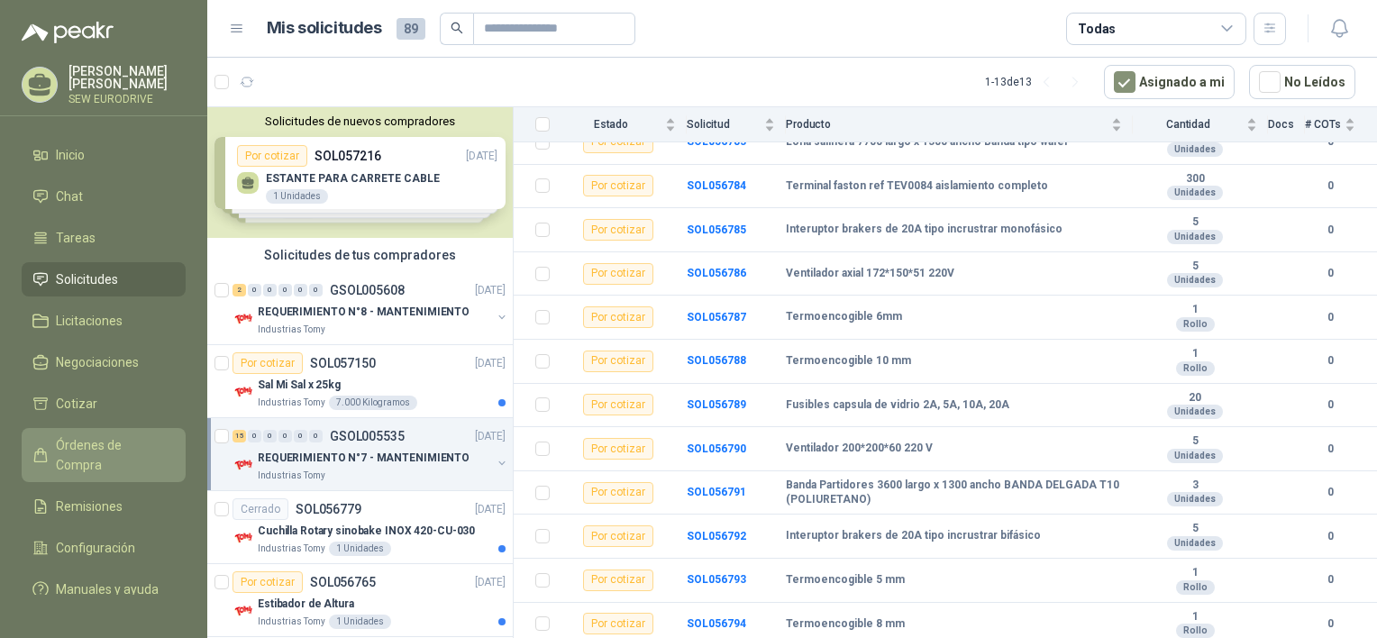
click at [67, 447] on span "Órdenes de Compra" at bounding box center [112, 455] width 113 height 40
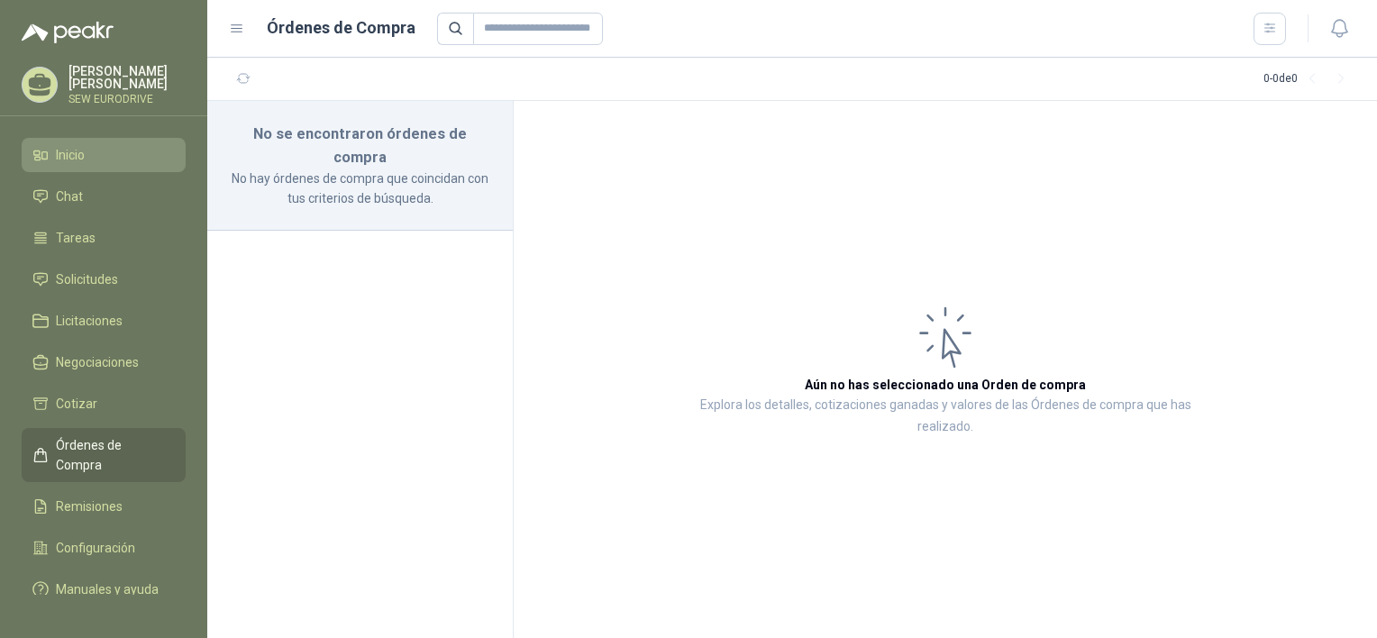
click at [87, 150] on li "Inicio" at bounding box center [103, 155] width 142 height 20
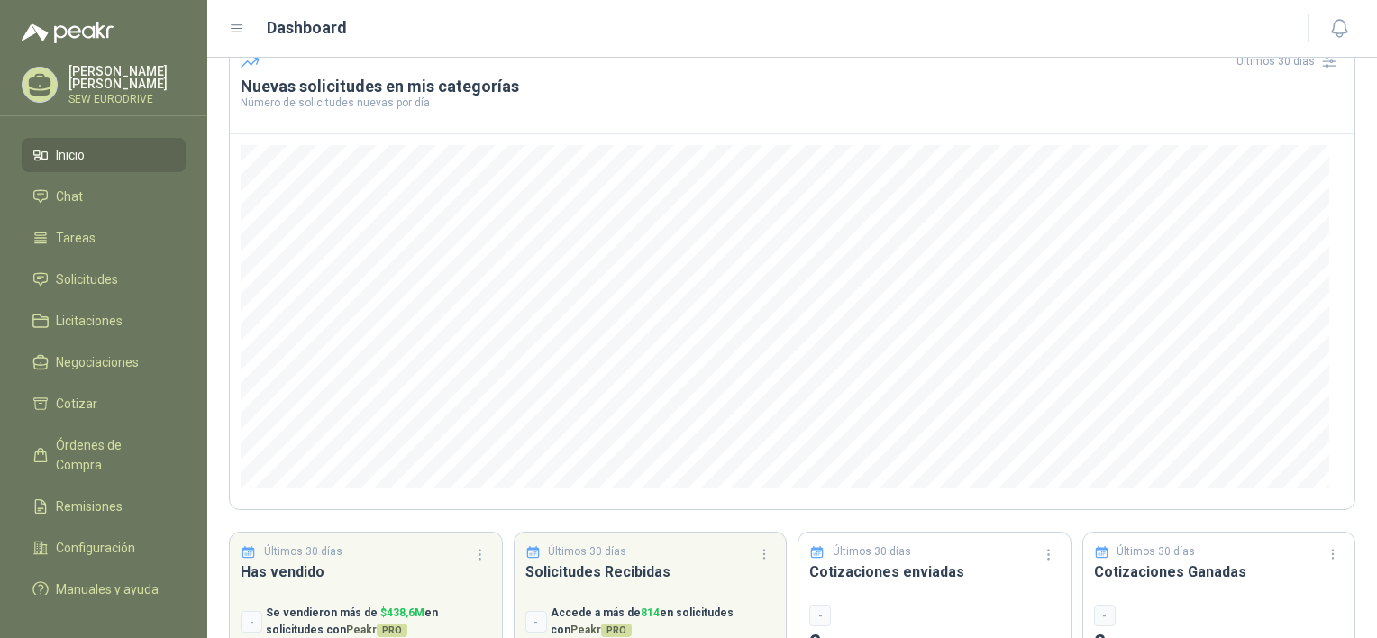
scroll to position [173, 0]
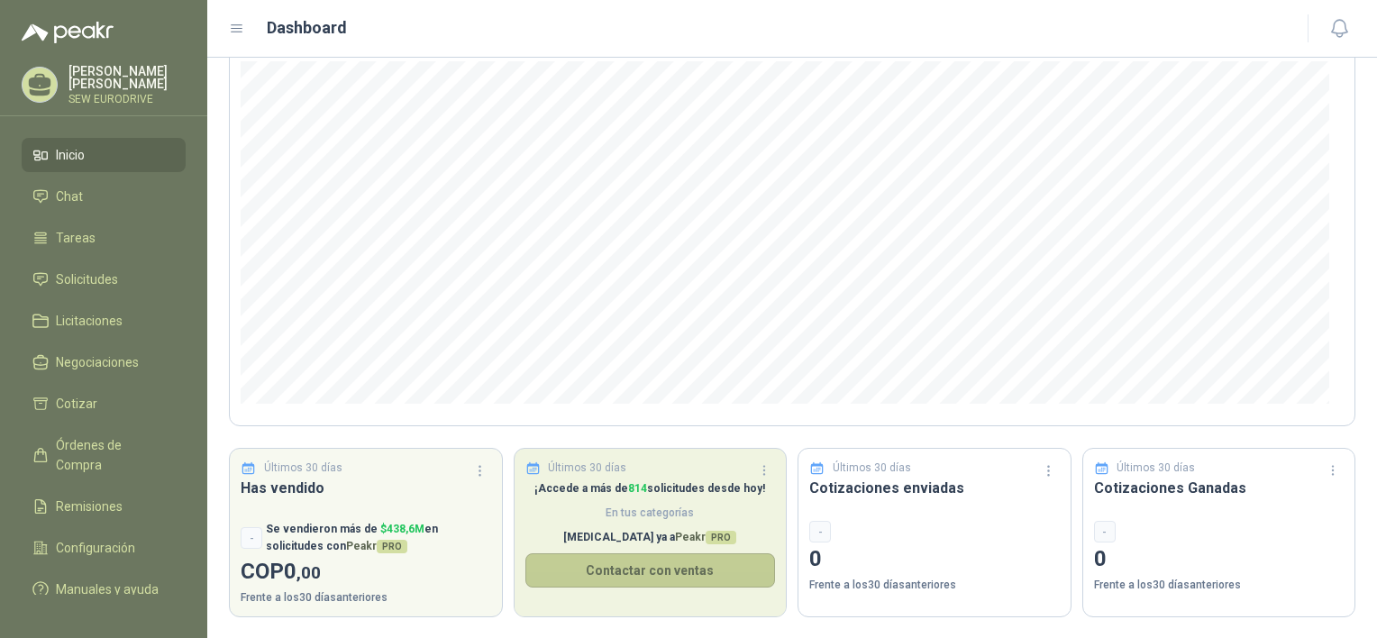
click at [653, 571] on button "Contactar con ventas" at bounding box center [651, 571] width 251 height 34
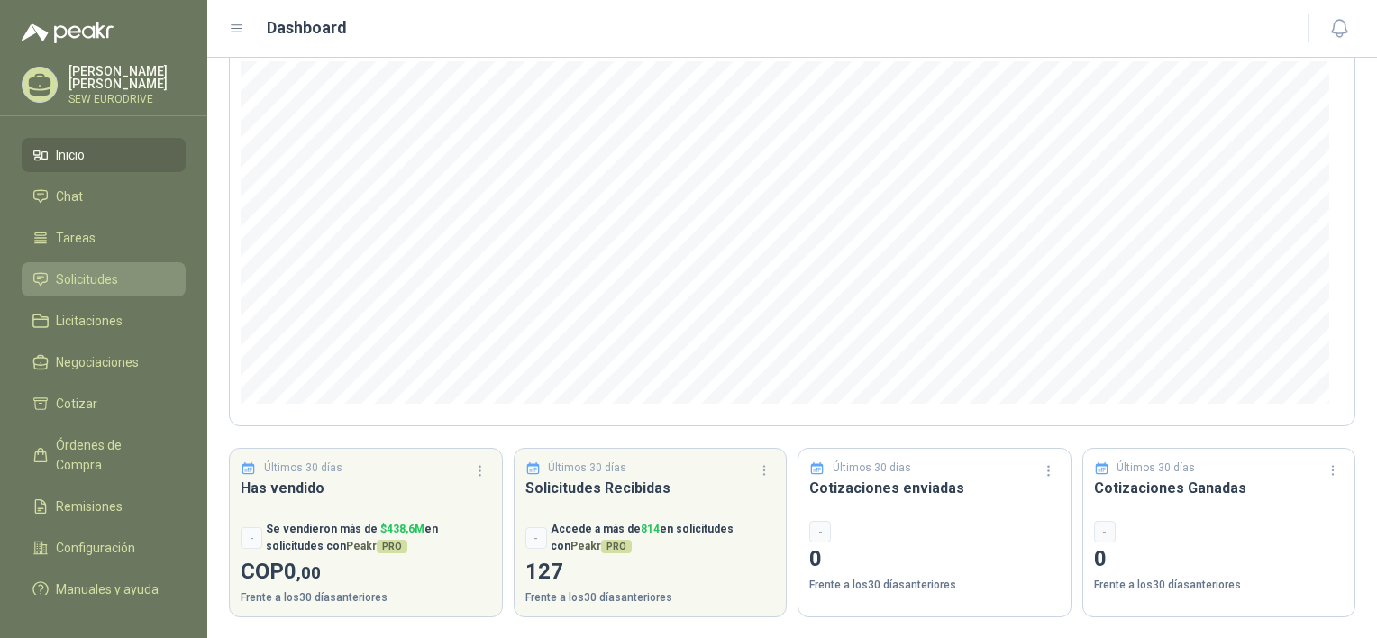
click at [114, 270] on span "Solicitudes" at bounding box center [87, 280] width 62 height 20
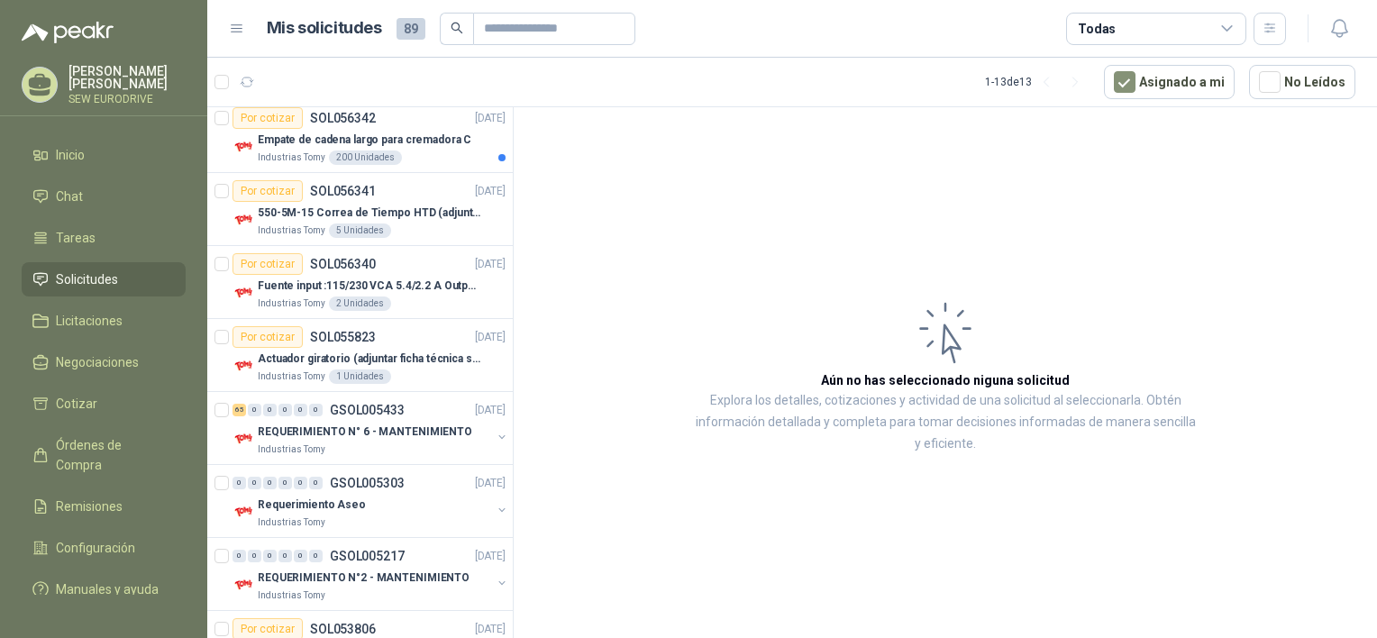
scroll to position [599, 0]
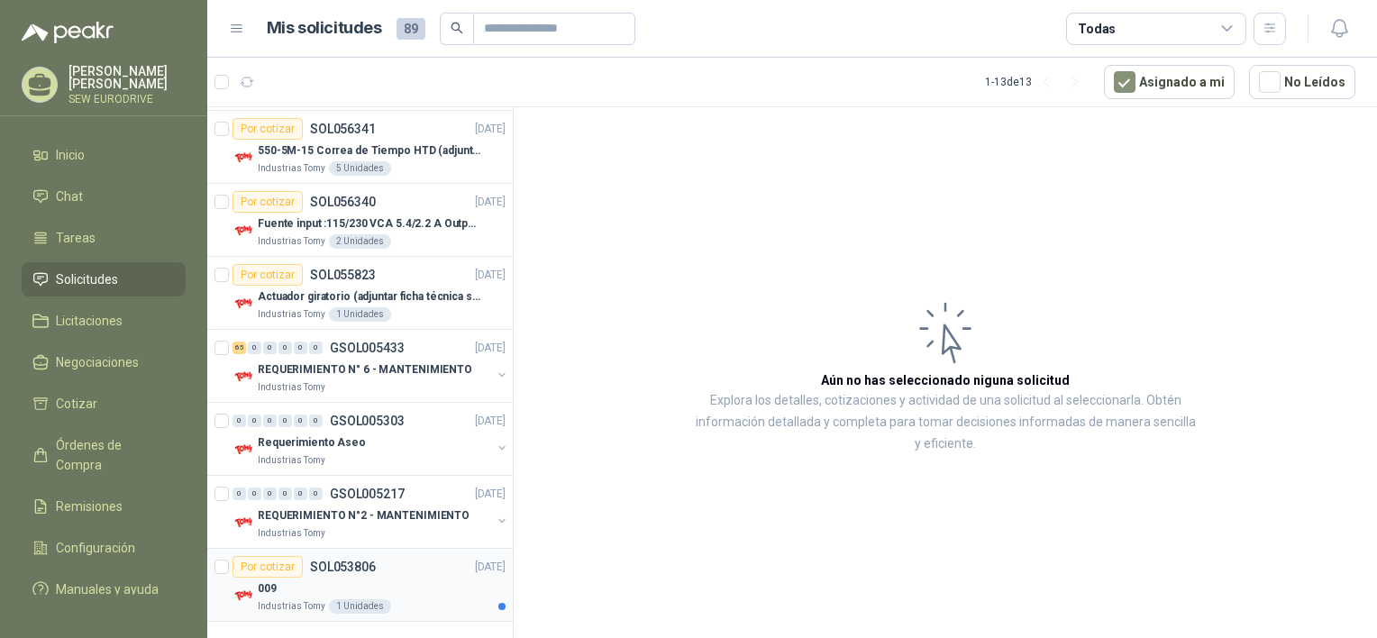
click at [361, 563] on p "SOL053806" at bounding box center [343, 567] width 66 height 13
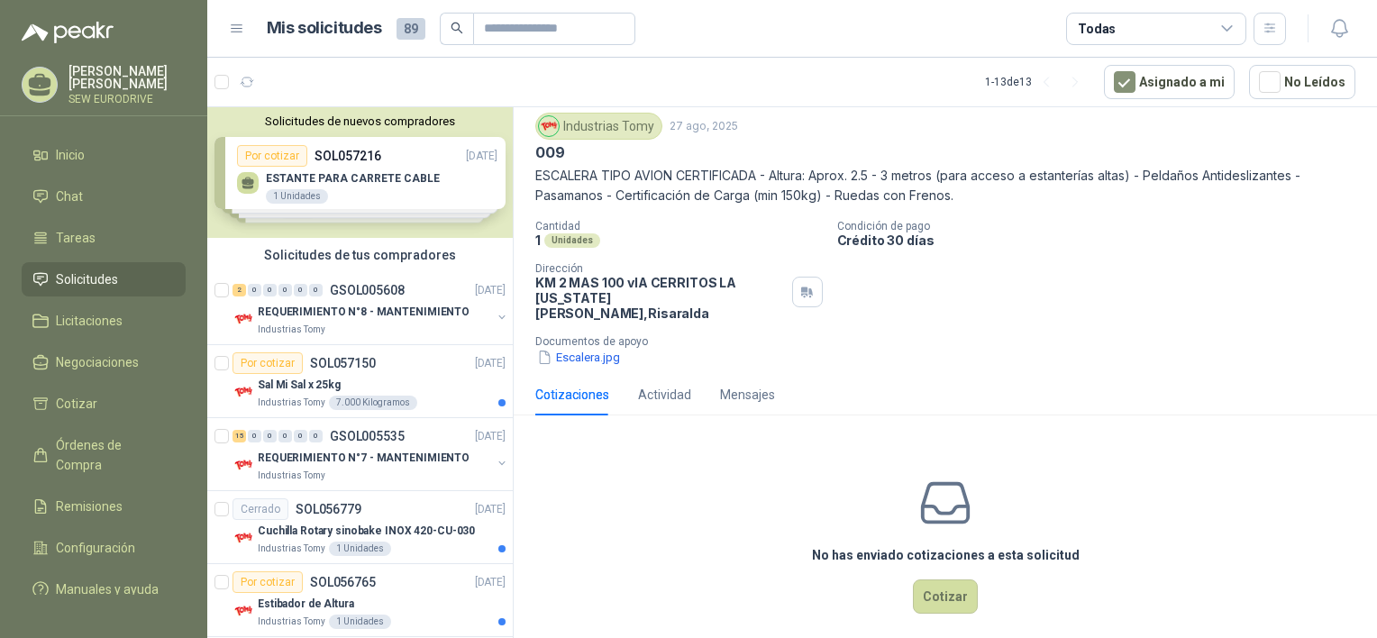
click at [143, 75] on p "[PERSON_NAME]" at bounding box center [127, 77] width 117 height 25
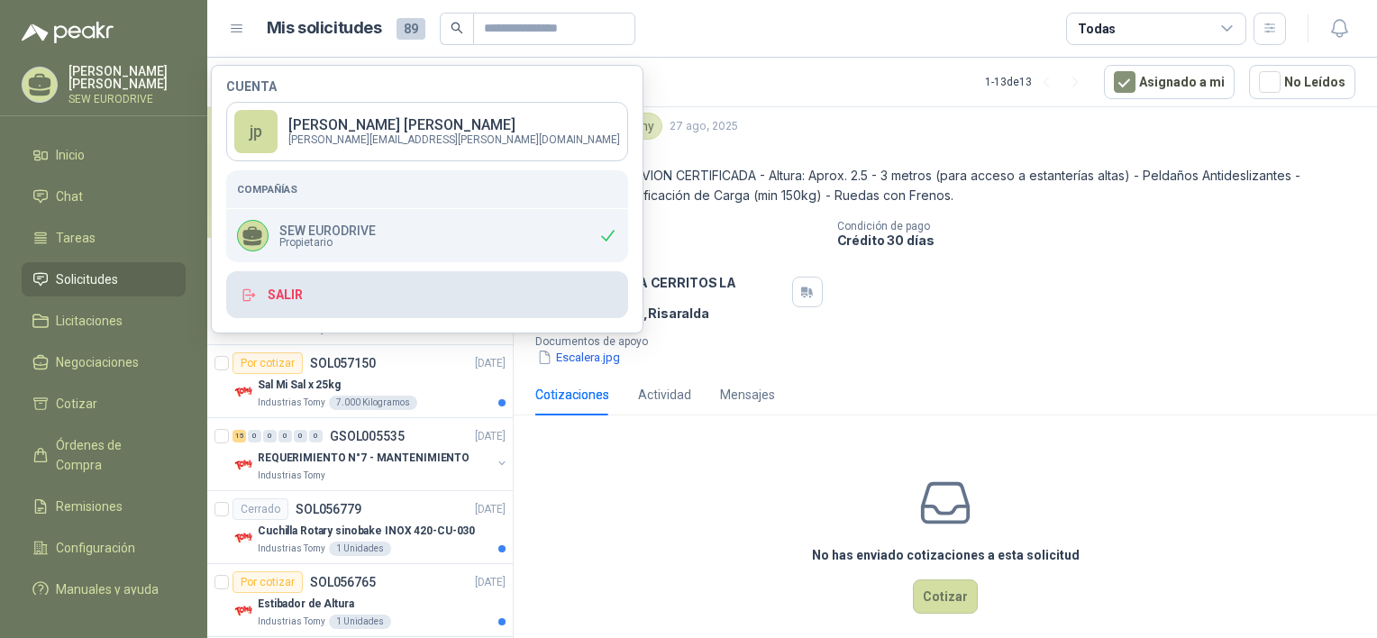
click at [301, 288] on button "Salir" at bounding box center [427, 294] width 402 height 47
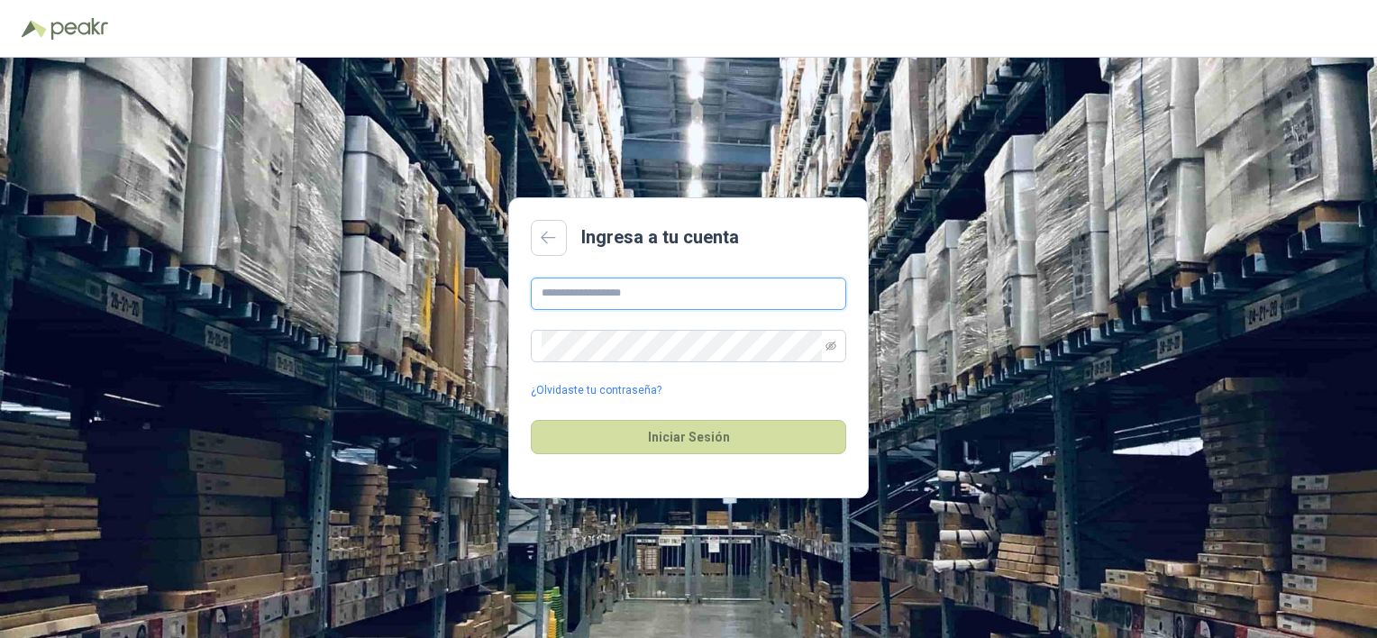
click at [590, 296] on input "text" at bounding box center [689, 294] width 316 height 32
type input "**********"
click at [831, 342] on icon "eye-invisible" at bounding box center [831, 345] width 11 height 9
click at [707, 439] on button "Iniciar Sesión" at bounding box center [689, 437] width 316 height 34
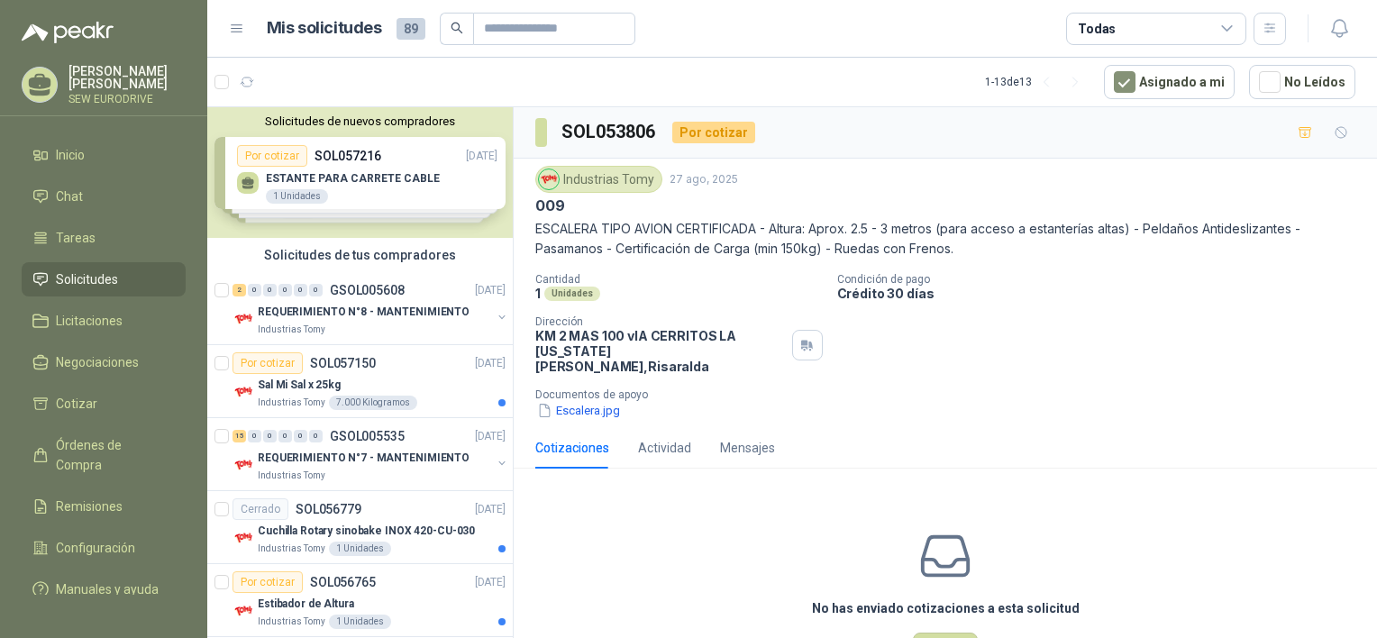
click at [123, 79] on p "[PERSON_NAME]" at bounding box center [127, 77] width 117 height 25
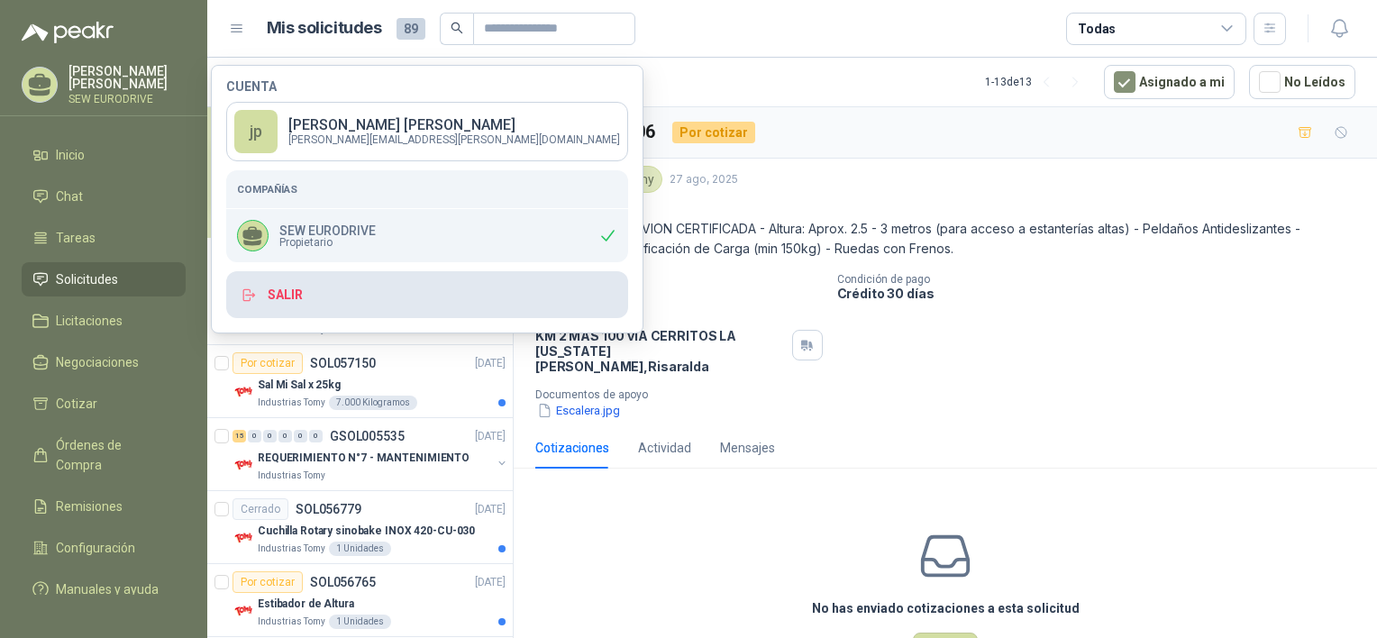
click at [344, 303] on button "Salir" at bounding box center [427, 294] width 402 height 47
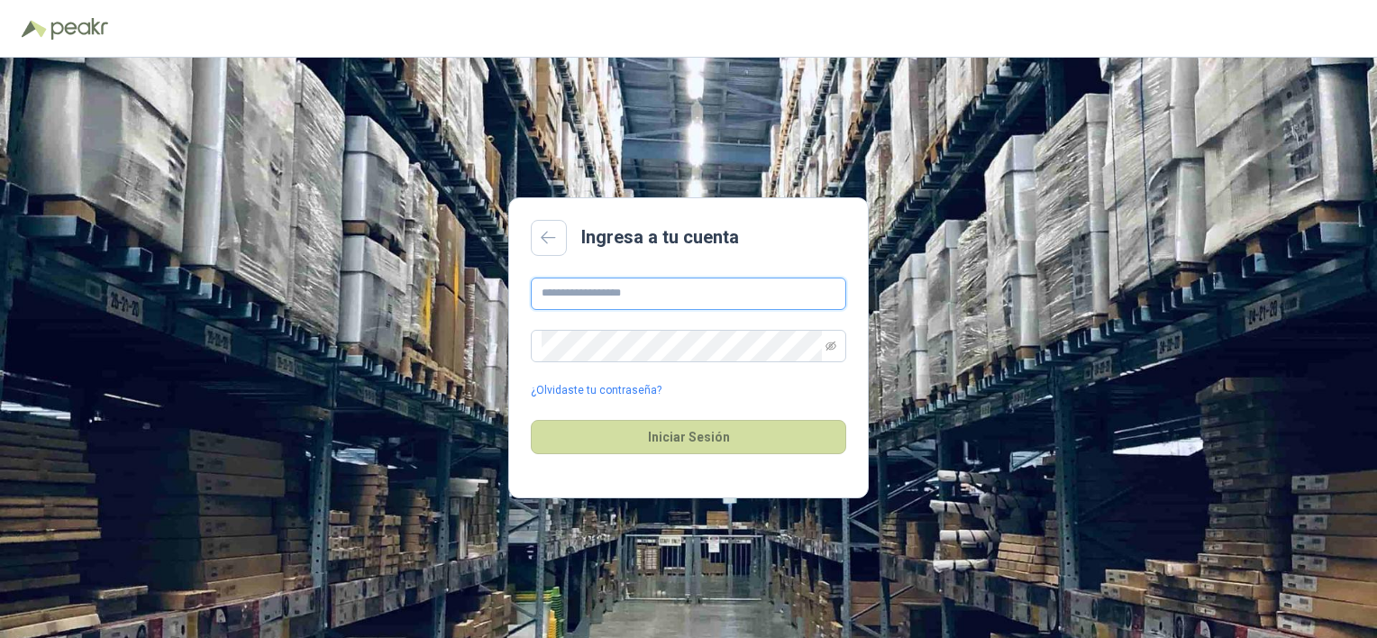
click at [569, 294] on input "text" at bounding box center [689, 294] width 316 height 32
type input "**********"
click at [834, 344] on icon "eye-invisible" at bounding box center [831, 346] width 11 height 11
